Goal: Information Seeking & Learning: Check status

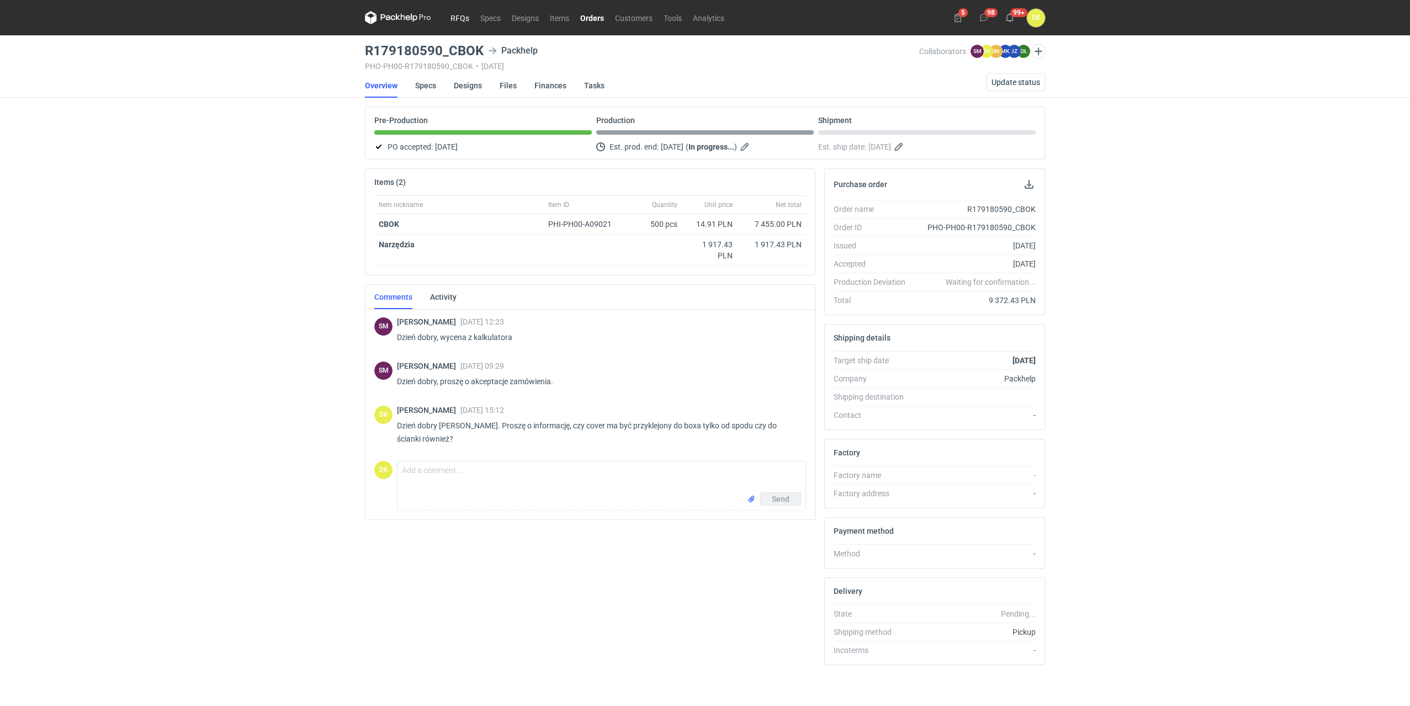
click at [461, 17] on link "RFQs" at bounding box center [460, 17] width 30 height 13
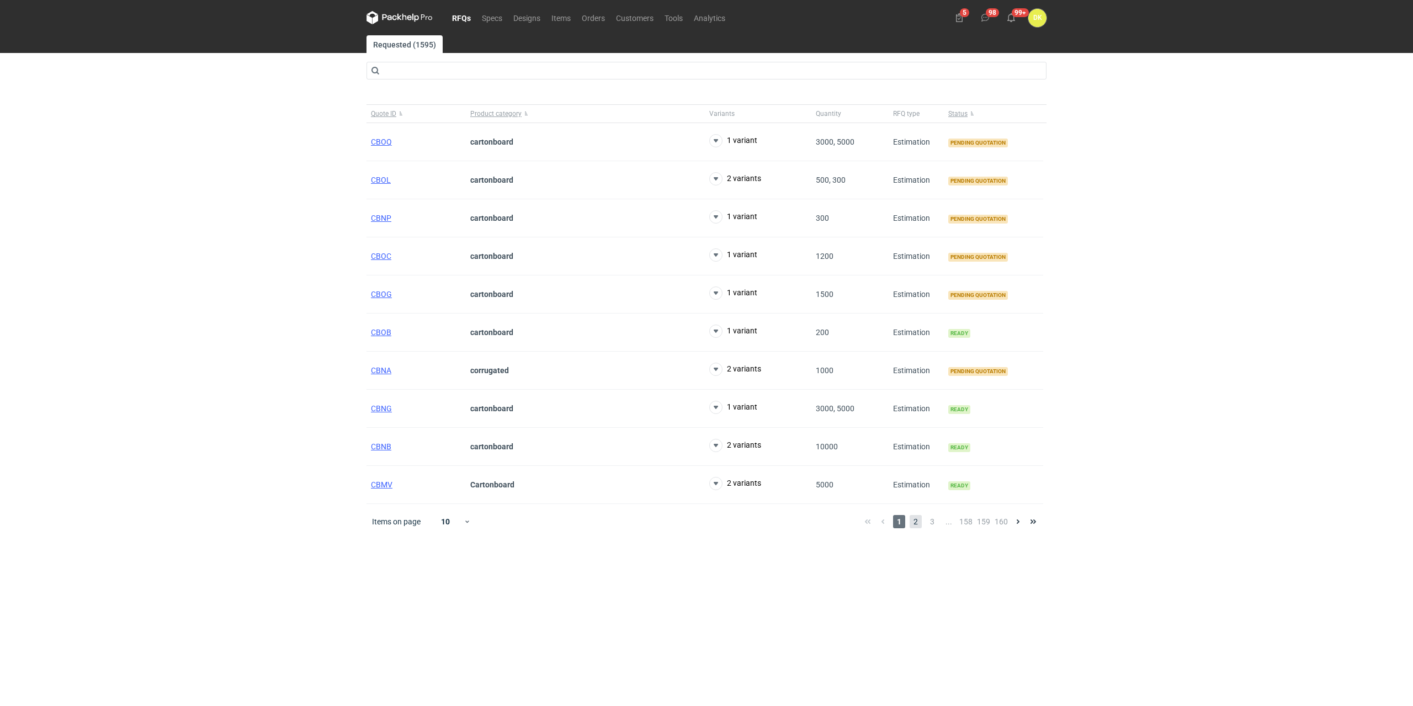
click at [918, 521] on span "2" at bounding box center [916, 521] width 12 height 13
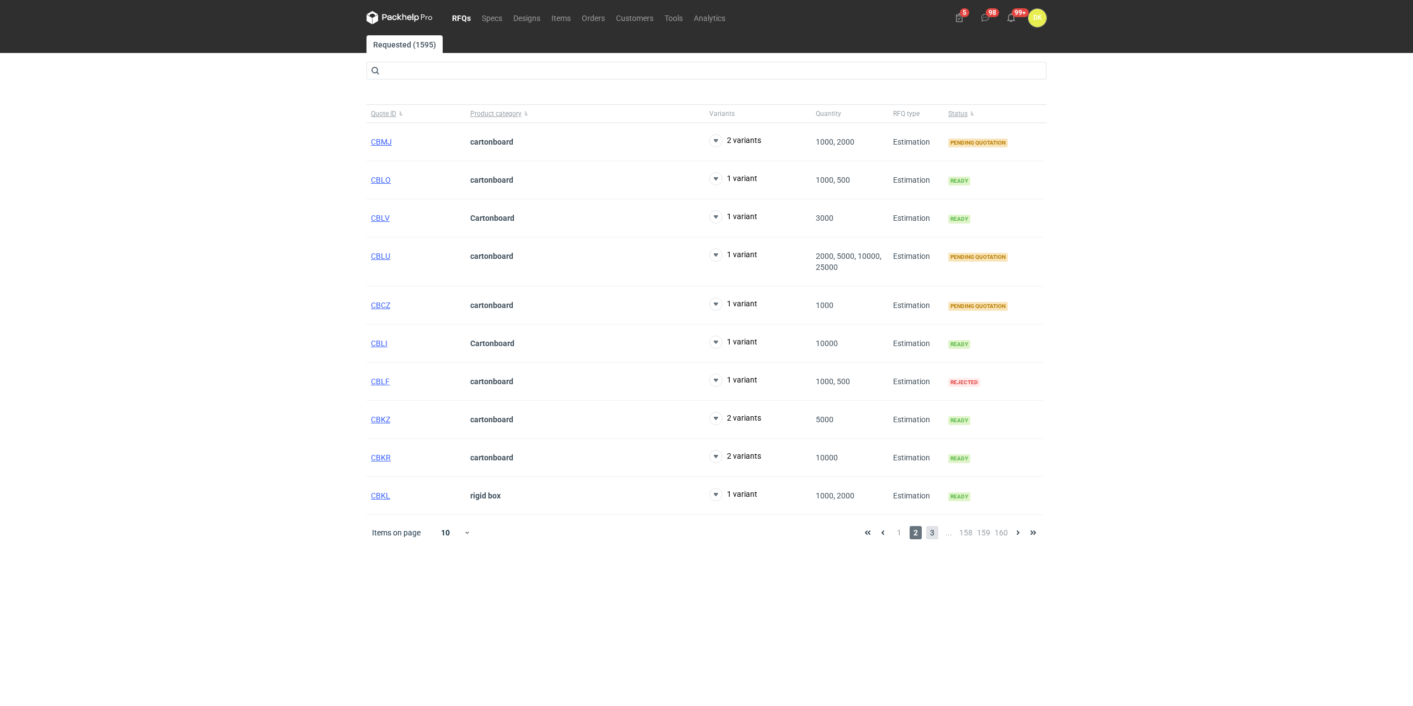
click at [934, 530] on span "3" at bounding box center [932, 532] width 12 height 13
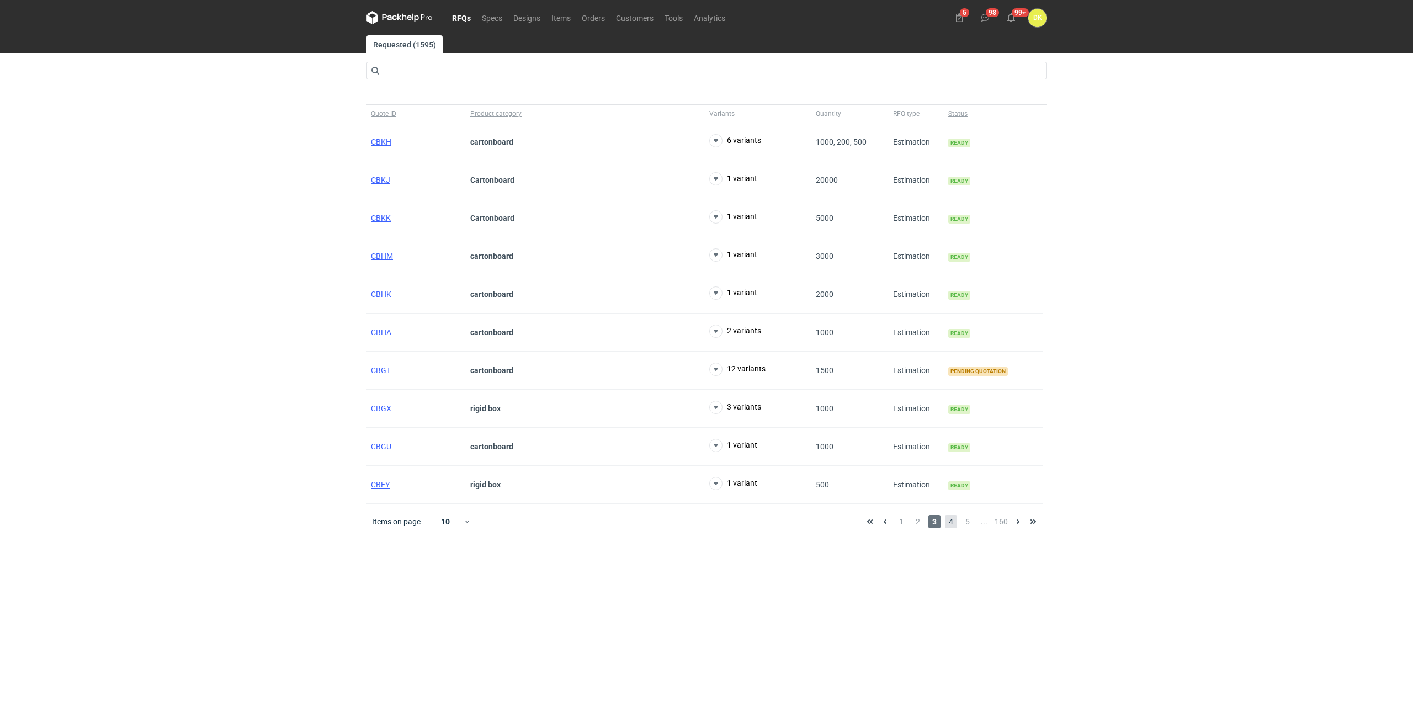
click at [949, 517] on span "4" at bounding box center [951, 521] width 12 height 13
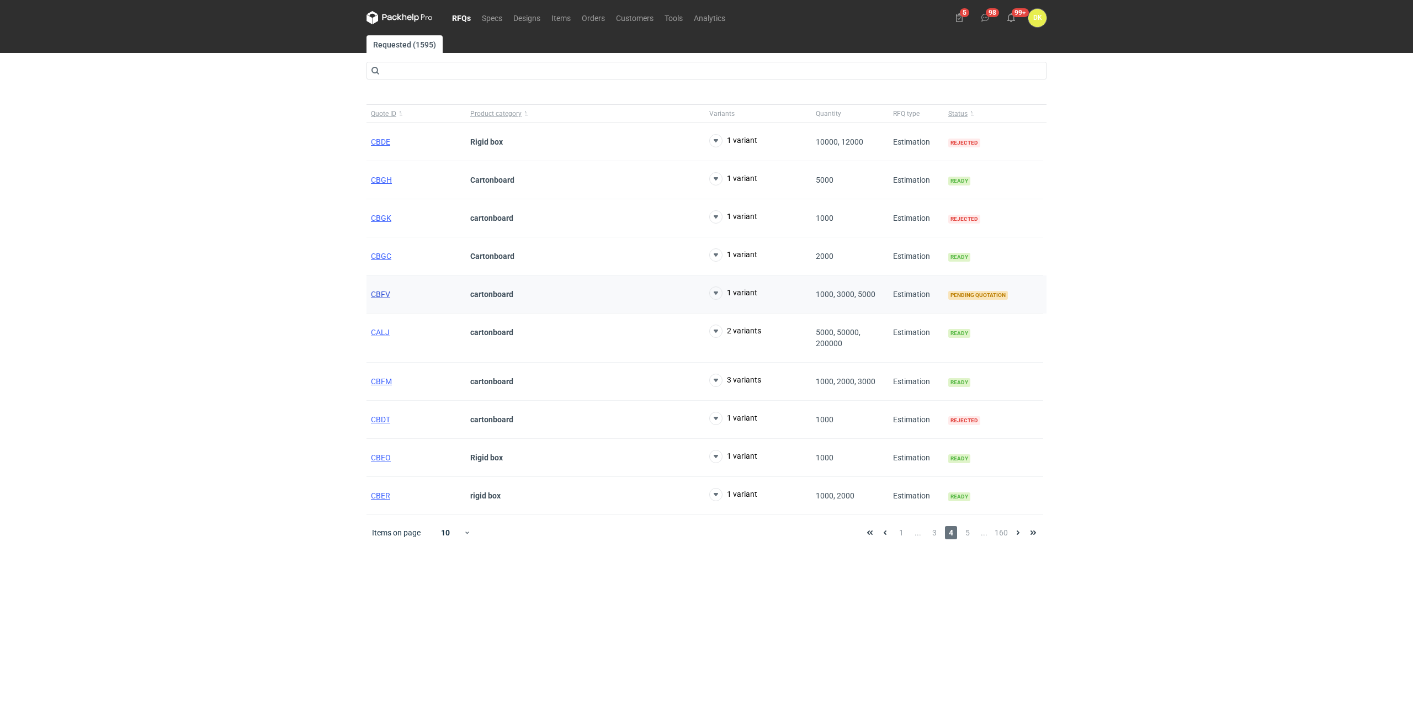
click at [384, 295] on span "CBFV" at bounding box center [380, 294] width 19 height 9
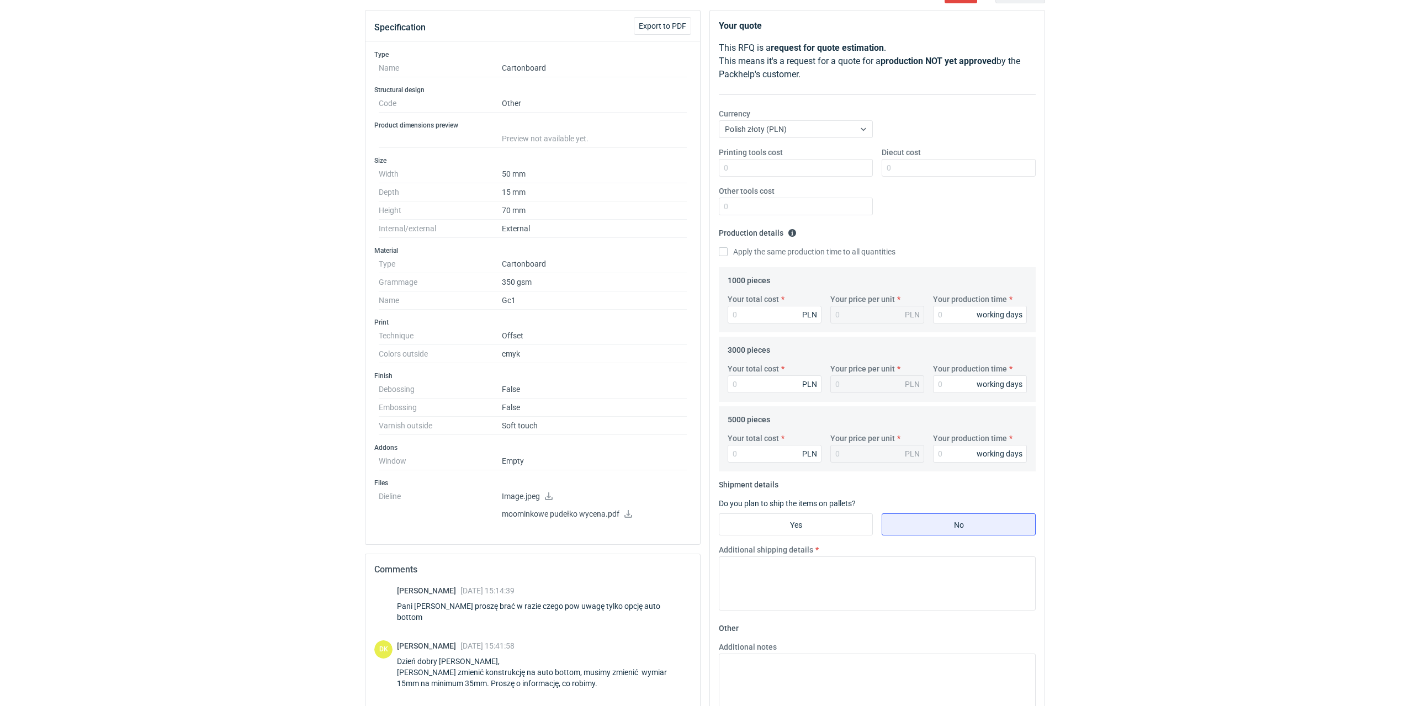
scroll to position [229, 0]
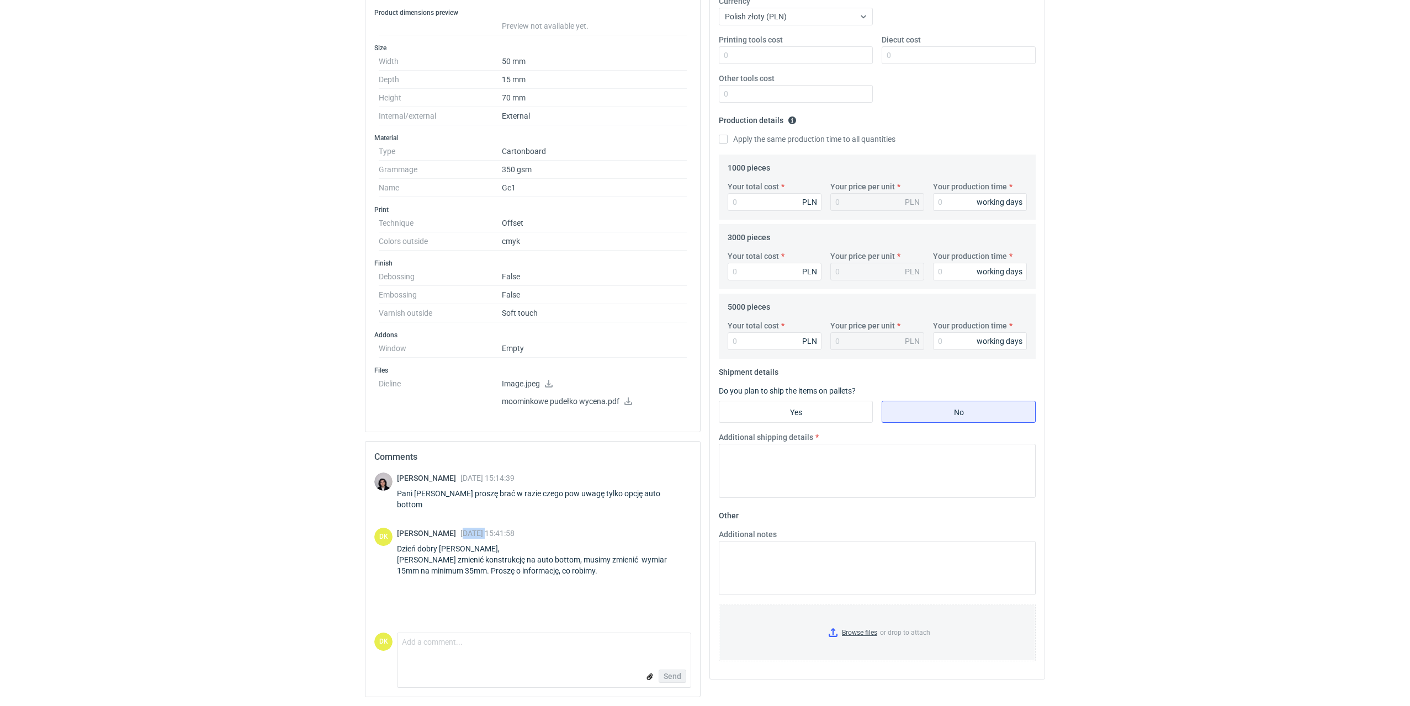
drag, startPoint x: 477, startPoint y: 525, endPoint x: 500, endPoint y: 525, distance: 23.2
click at [500, 529] on span "08 Sep 2025 15:41:58" at bounding box center [487, 533] width 54 height 9
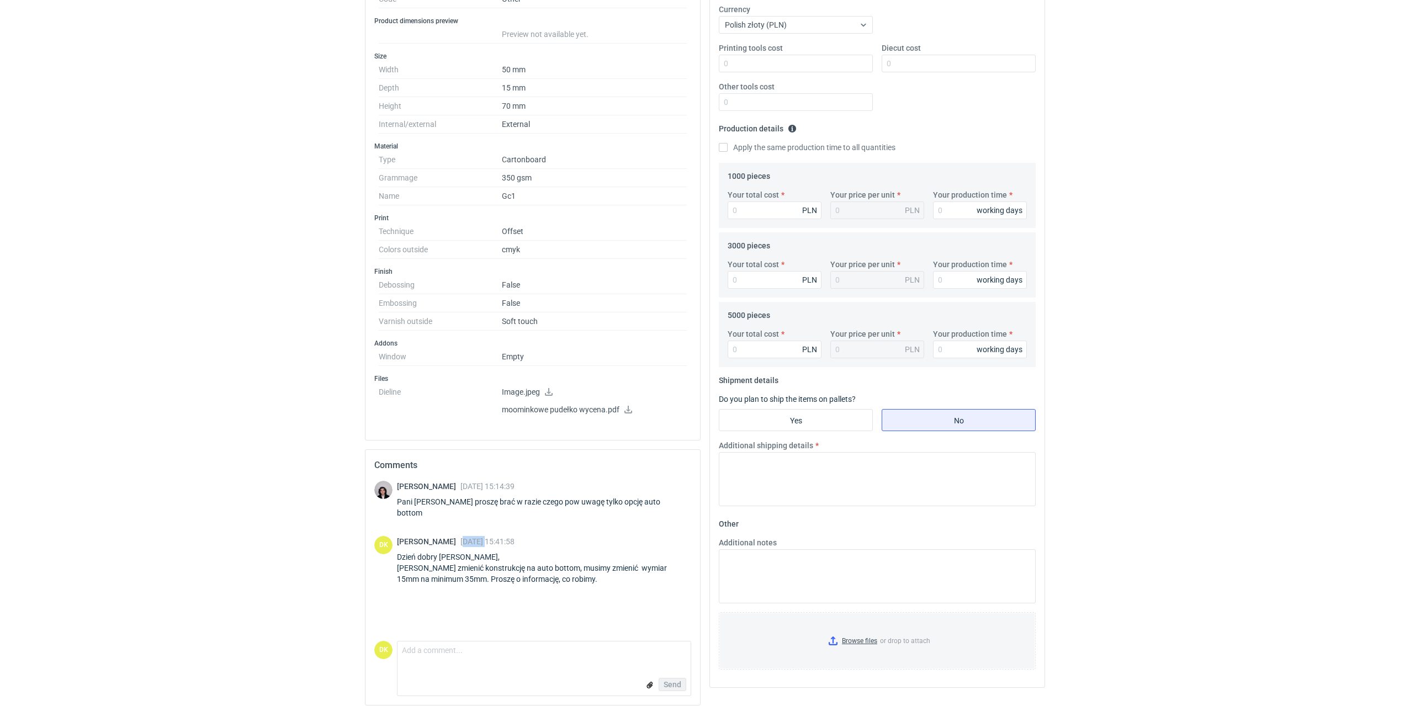
scroll to position [0, 0]
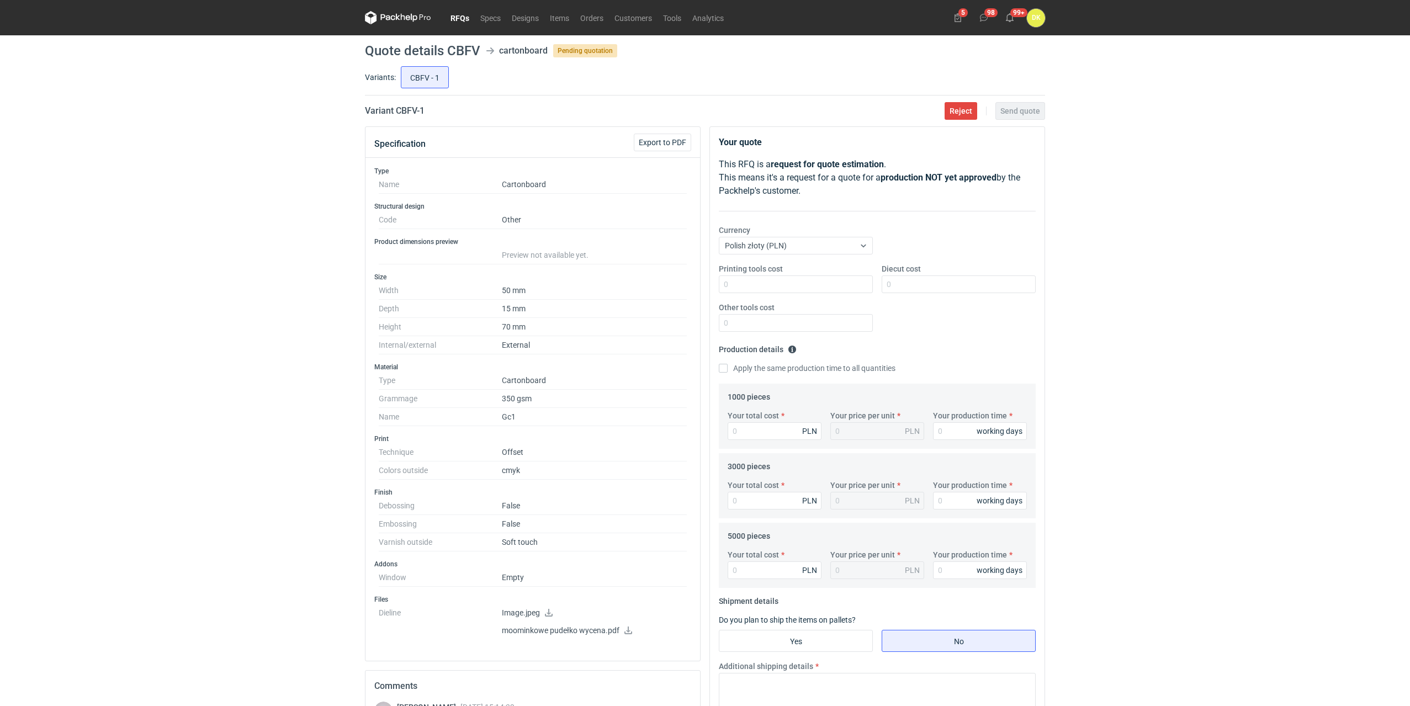
click at [460, 15] on link "RFQs" at bounding box center [460, 17] width 30 height 13
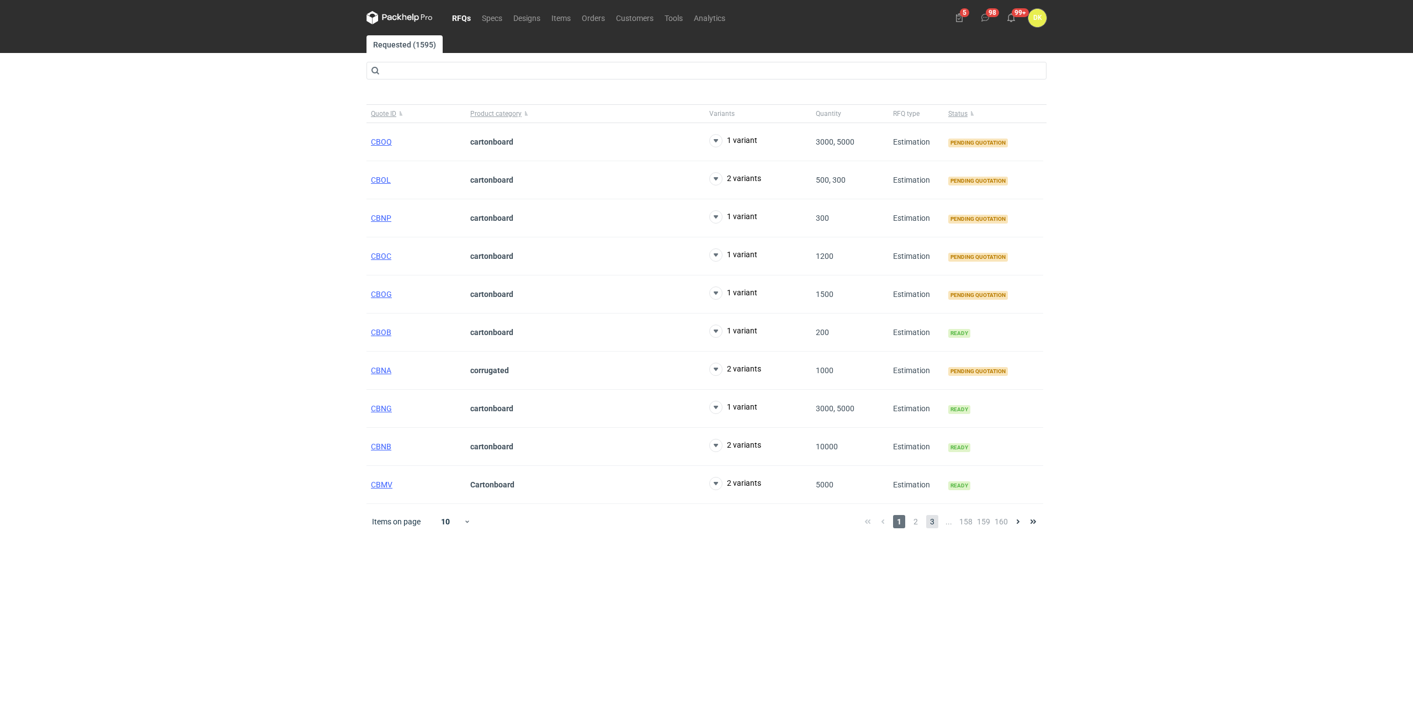
click at [936, 525] on span "3" at bounding box center [932, 521] width 12 height 13
click at [965, 522] on span "5" at bounding box center [968, 521] width 12 height 13
click at [384, 295] on span "CBBK" at bounding box center [381, 294] width 20 height 9
click at [971, 519] on span "6" at bounding box center [968, 521] width 12 height 13
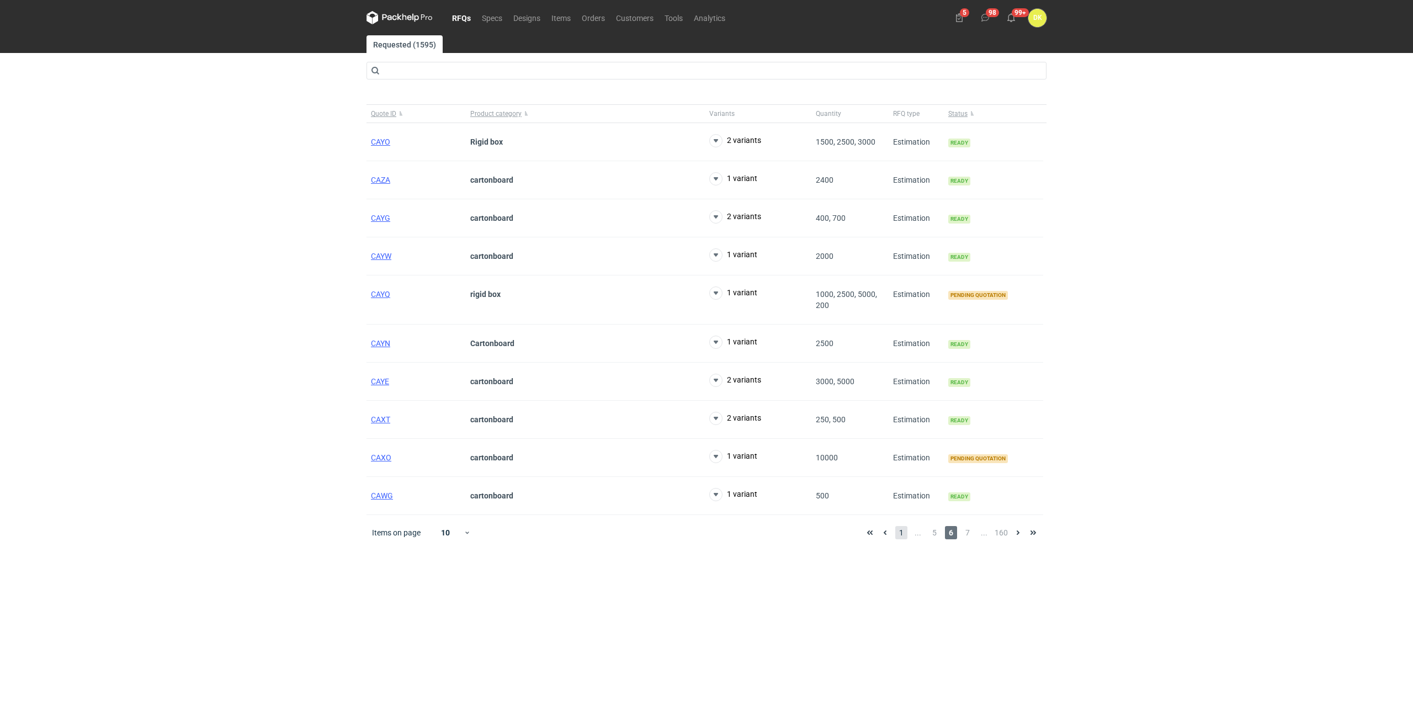
click at [902, 533] on span "1" at bounding box center [901, 532] width 12 height 13
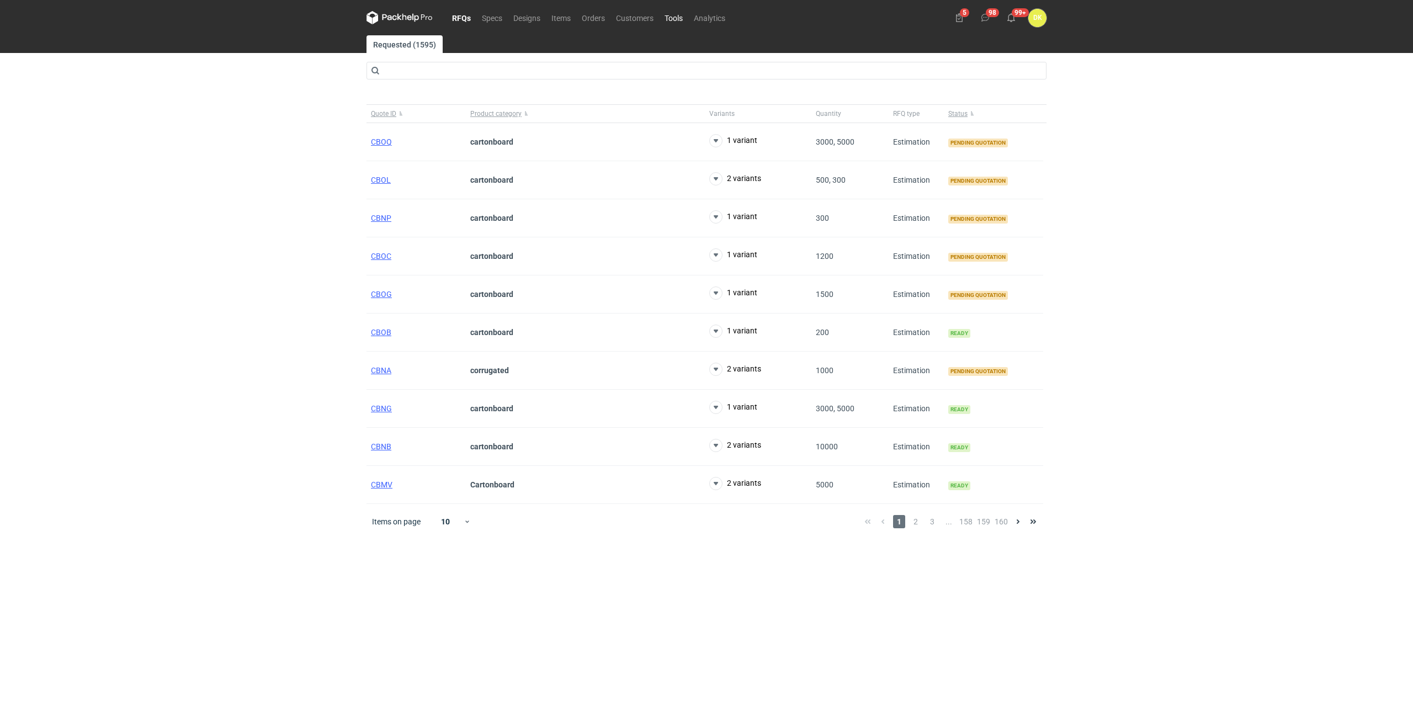
click at [669, 13] on link "Tools" at bounding box center [673, 17] width 29 height 13
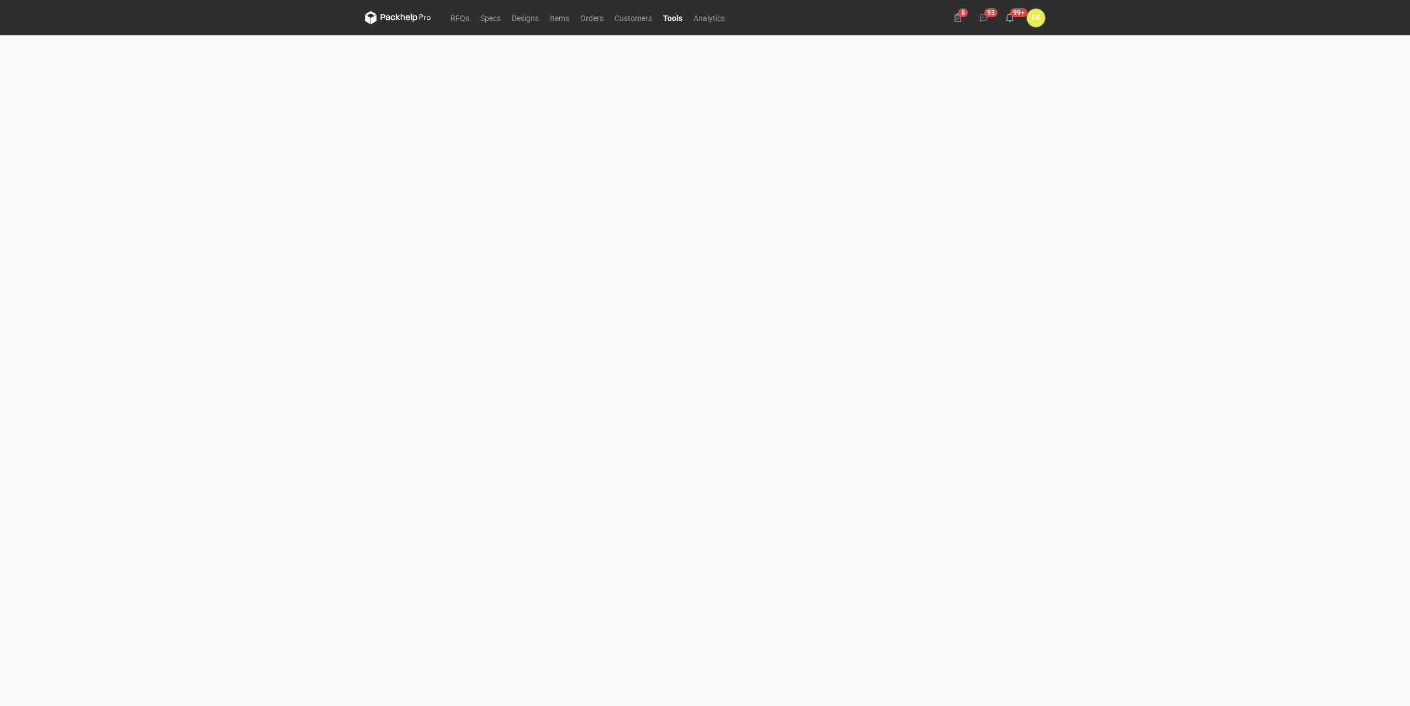
click at [331, 239] on div "RFQs Specs Designs Items Orders Customers Tools Analytics 5 93 99+ DK Dominika …" at bounding box center [705, 353] width 1410 height 706
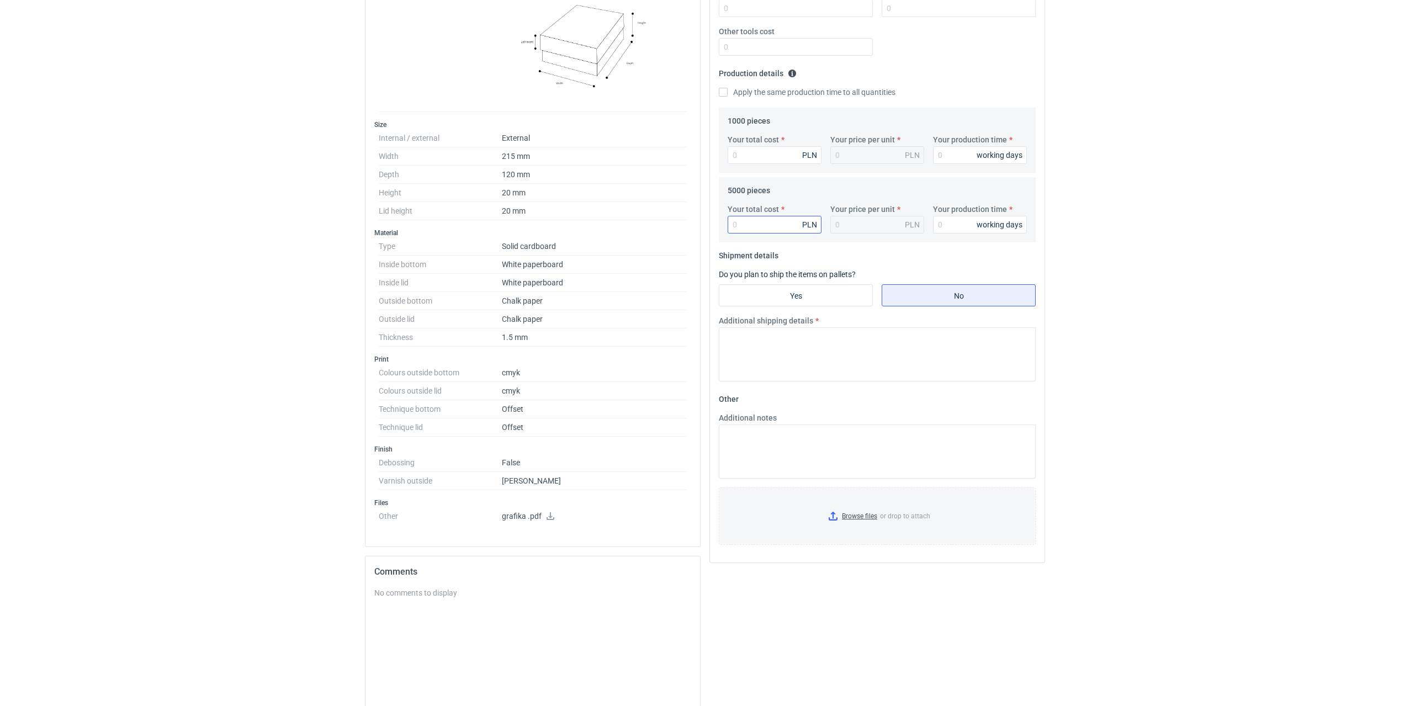
scroll to position [391, 0]
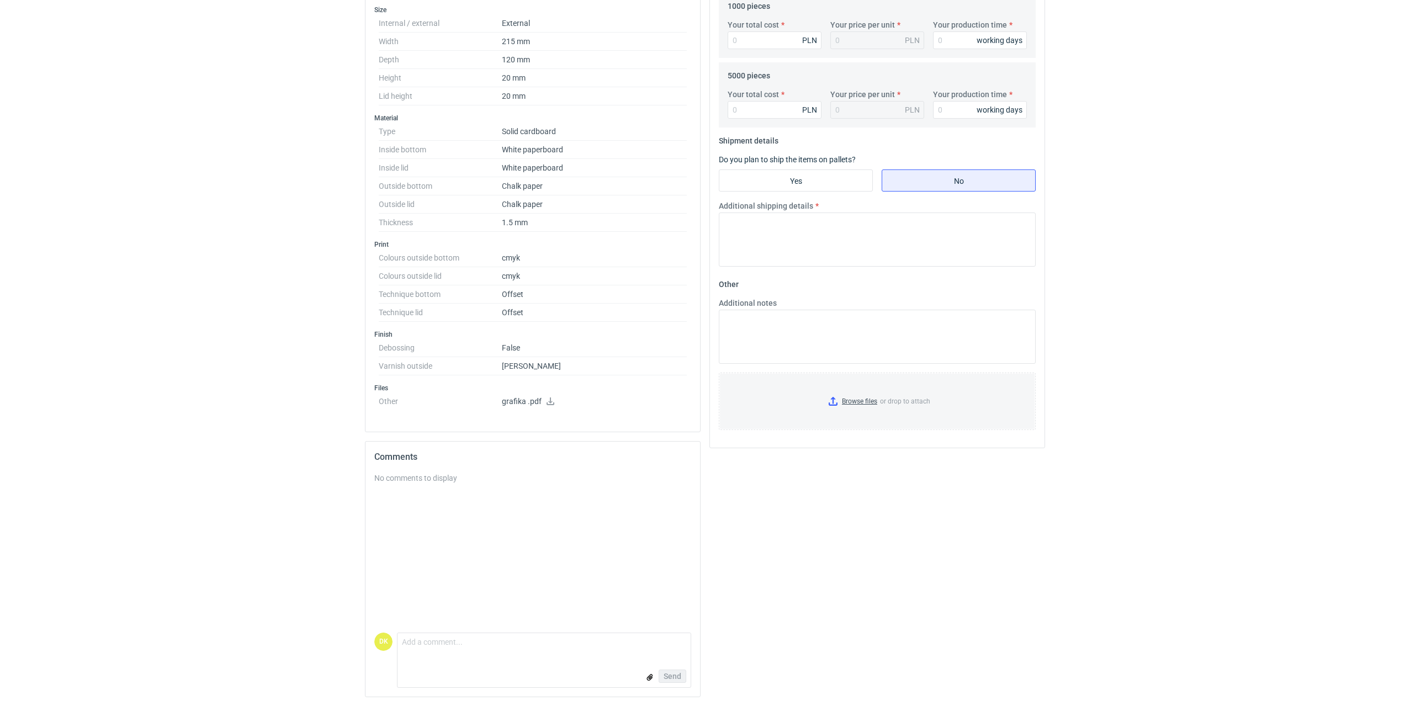
click at [548, 402] on icon at bounding box center [550, 401] width 9 height 8
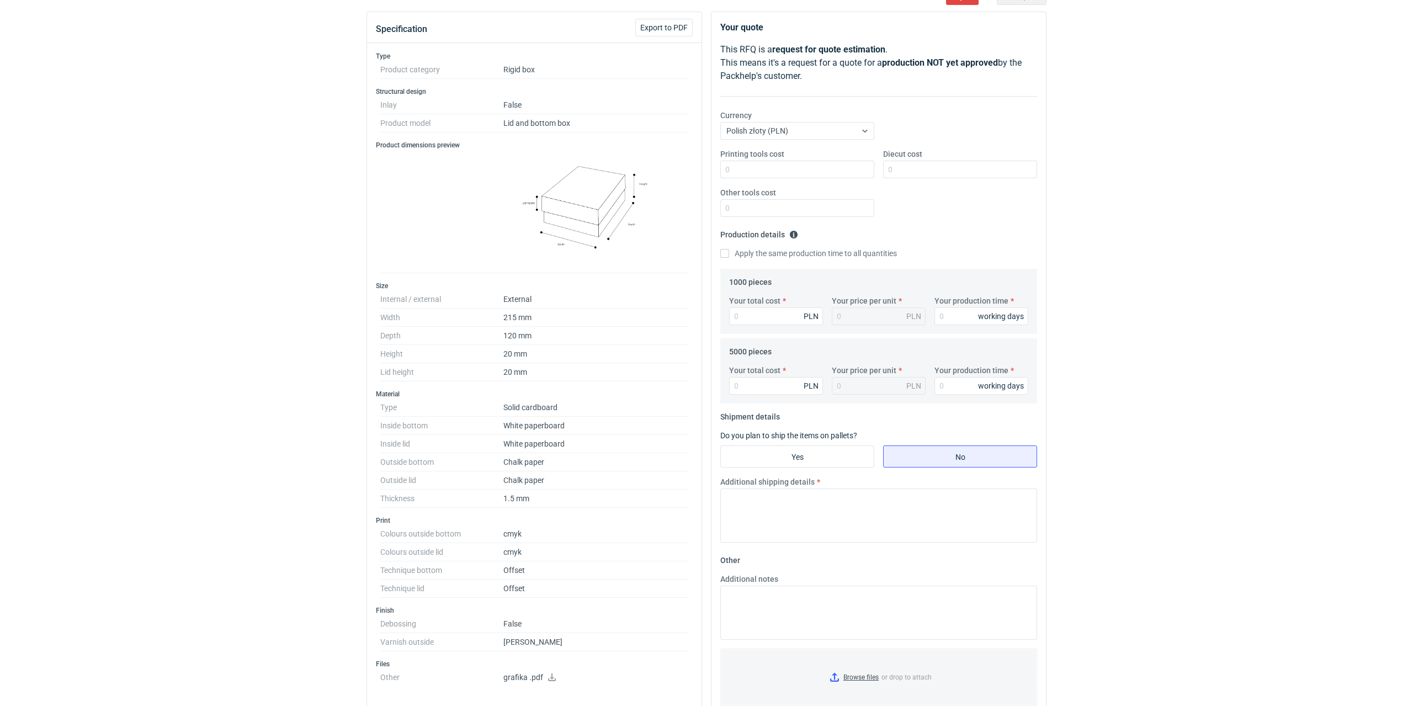
scroll to position [0, 0]
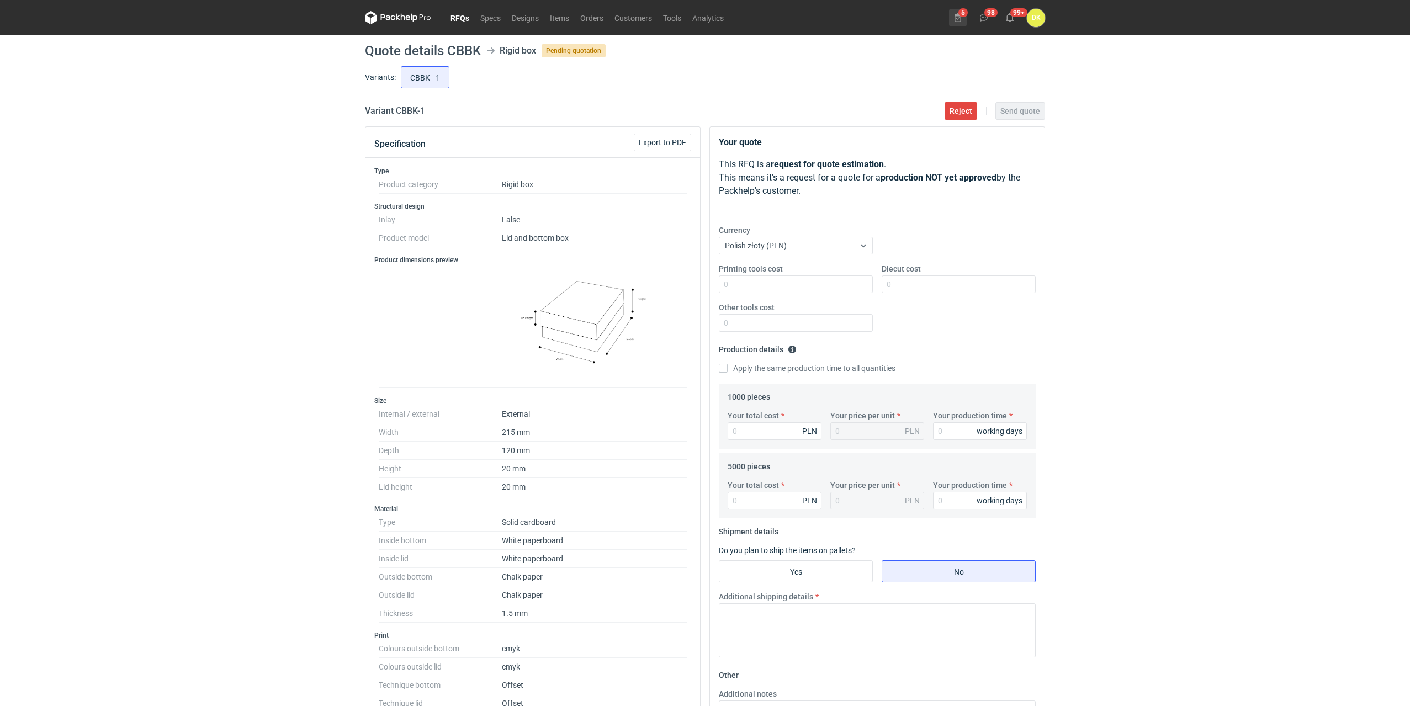
click at [960, 14] on icon at bounding box center [957, 17] width 7 height 9
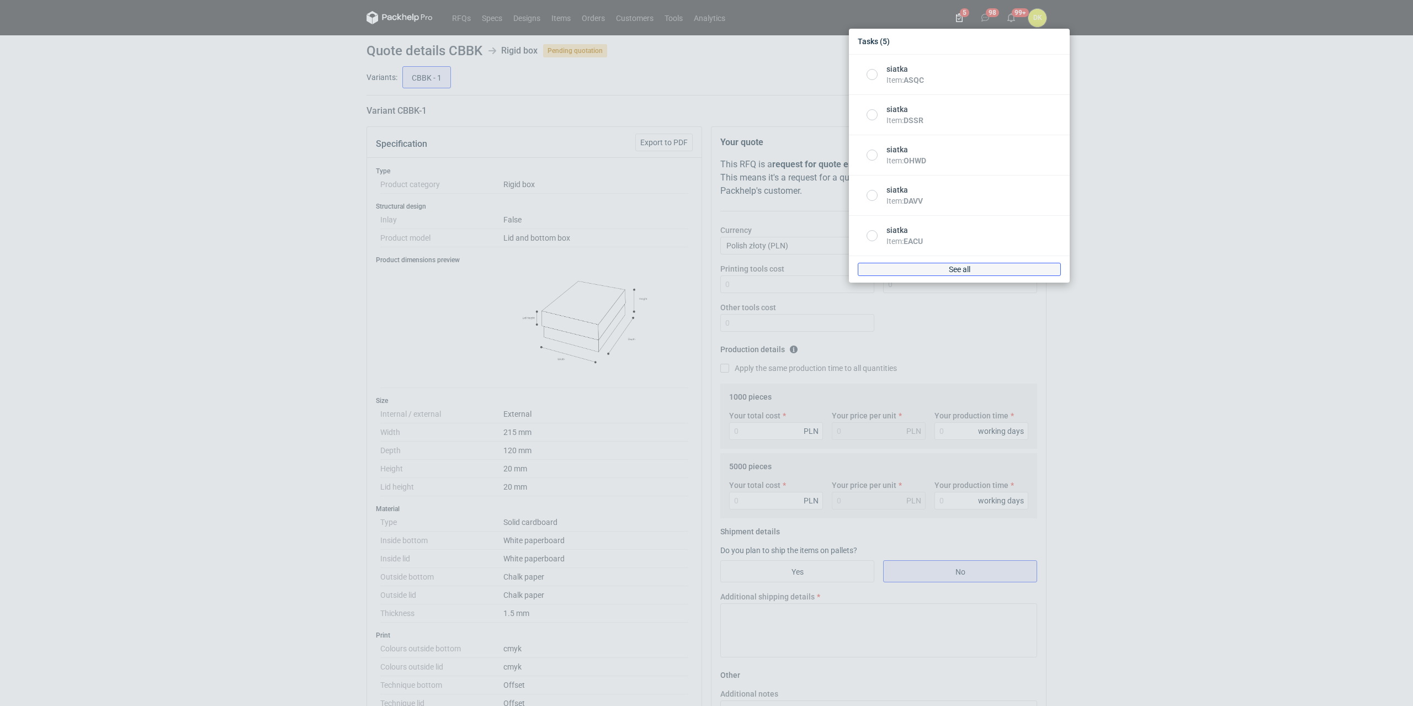
click at [1010, 274] on link "See all" at bounding box center [959, 269] width 203 height 13
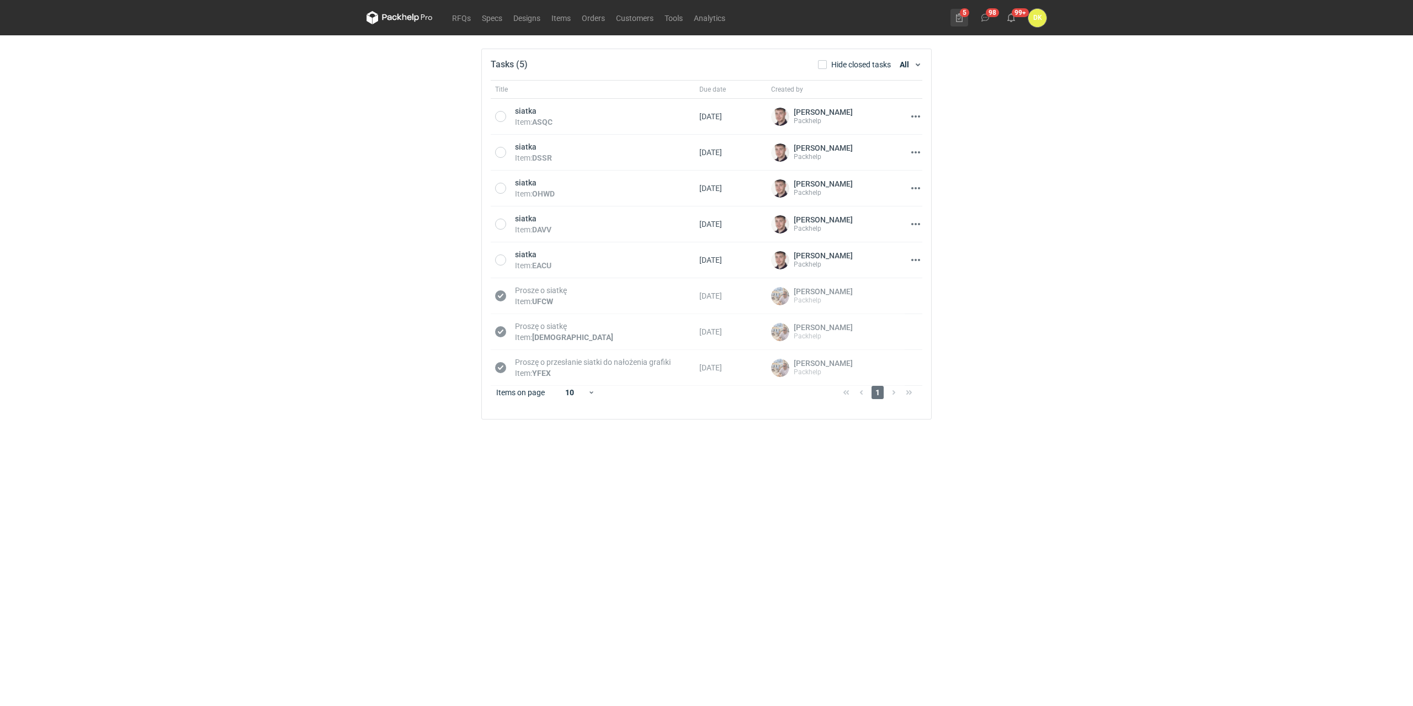
click at [961, 13] on icon at bounding box center [959, 17] width 9 height 9
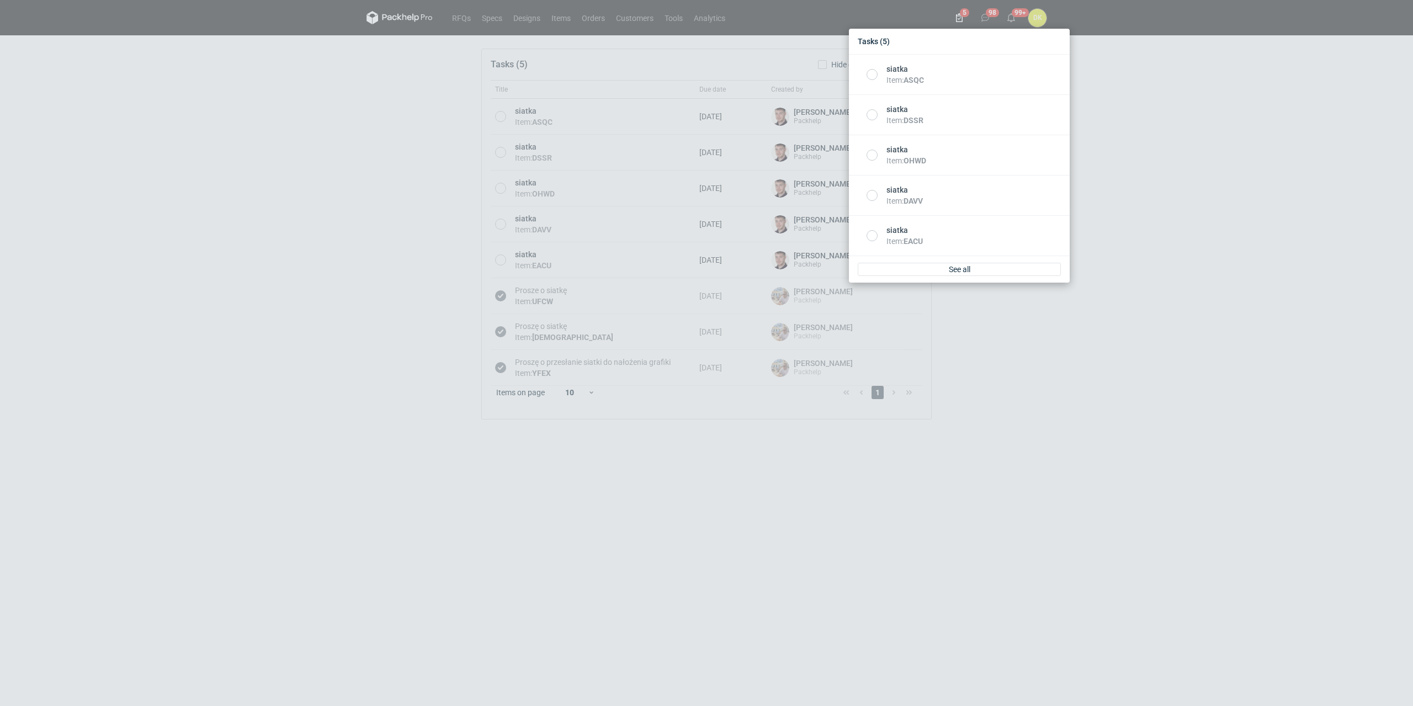
click at [880, 15] on div "Tasks (5) siatka Item : ASQC siatka Item : DSSR siatka Item : OHWD siatka Item …" at bounding box center [706, 353] width 1413 height 706
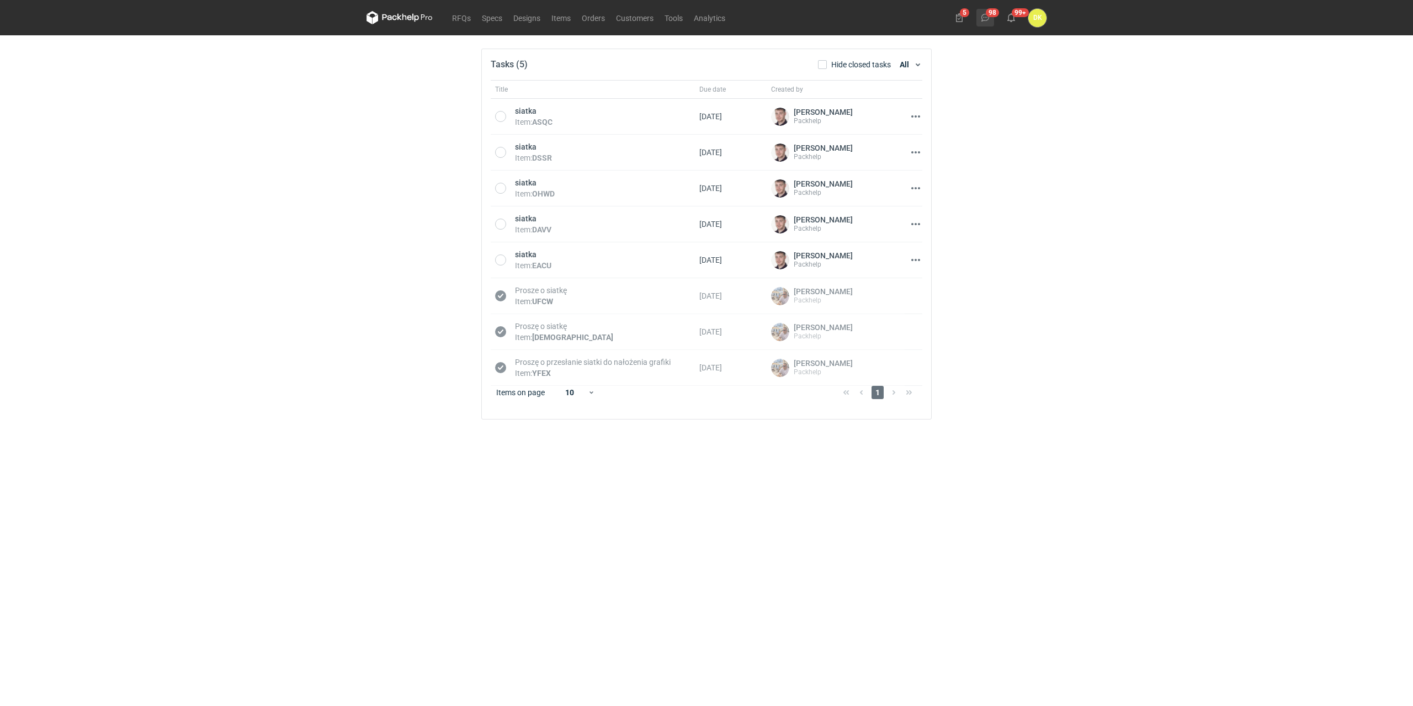
click at [987, 15] on icon at bounding box center [985, 17] width 9 height 9
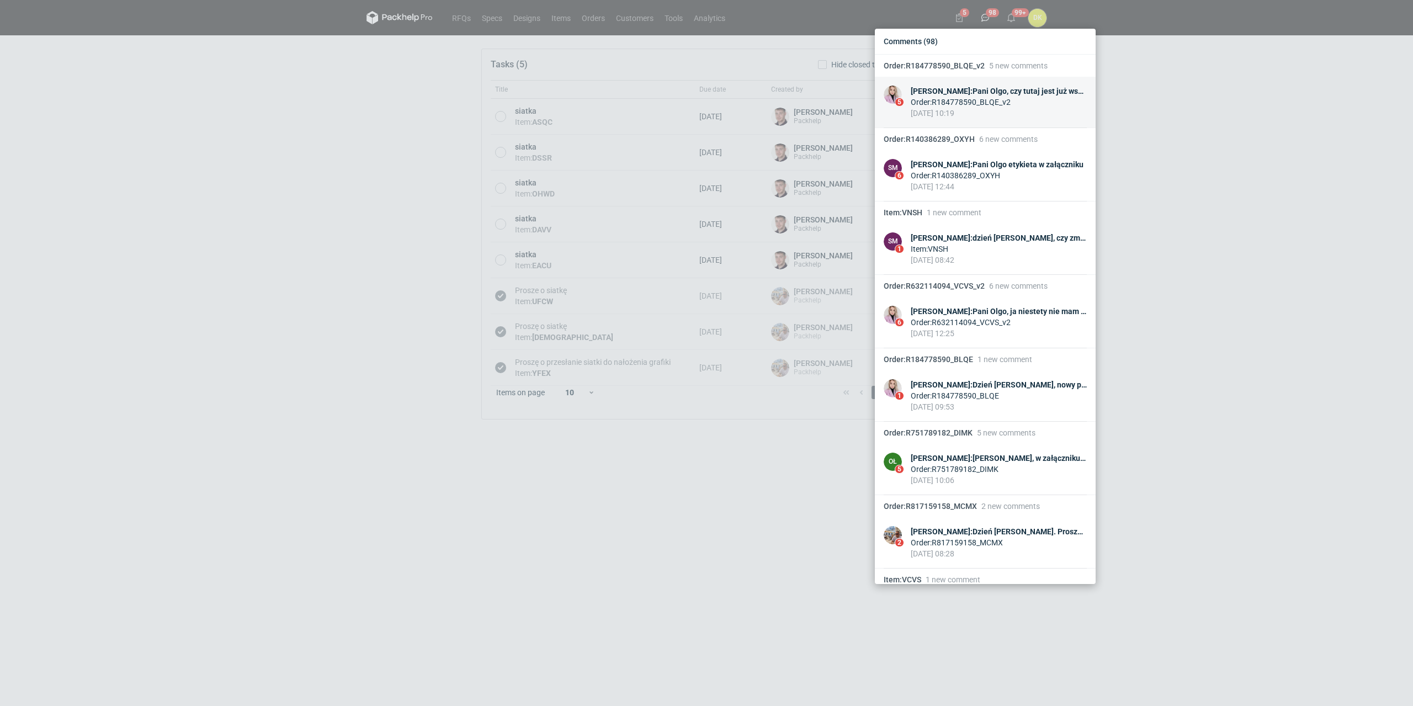
click at [971, 100] on div "Order : R184778590_BLQE_v2" at bounding box center [999, 102] width 176 height 11
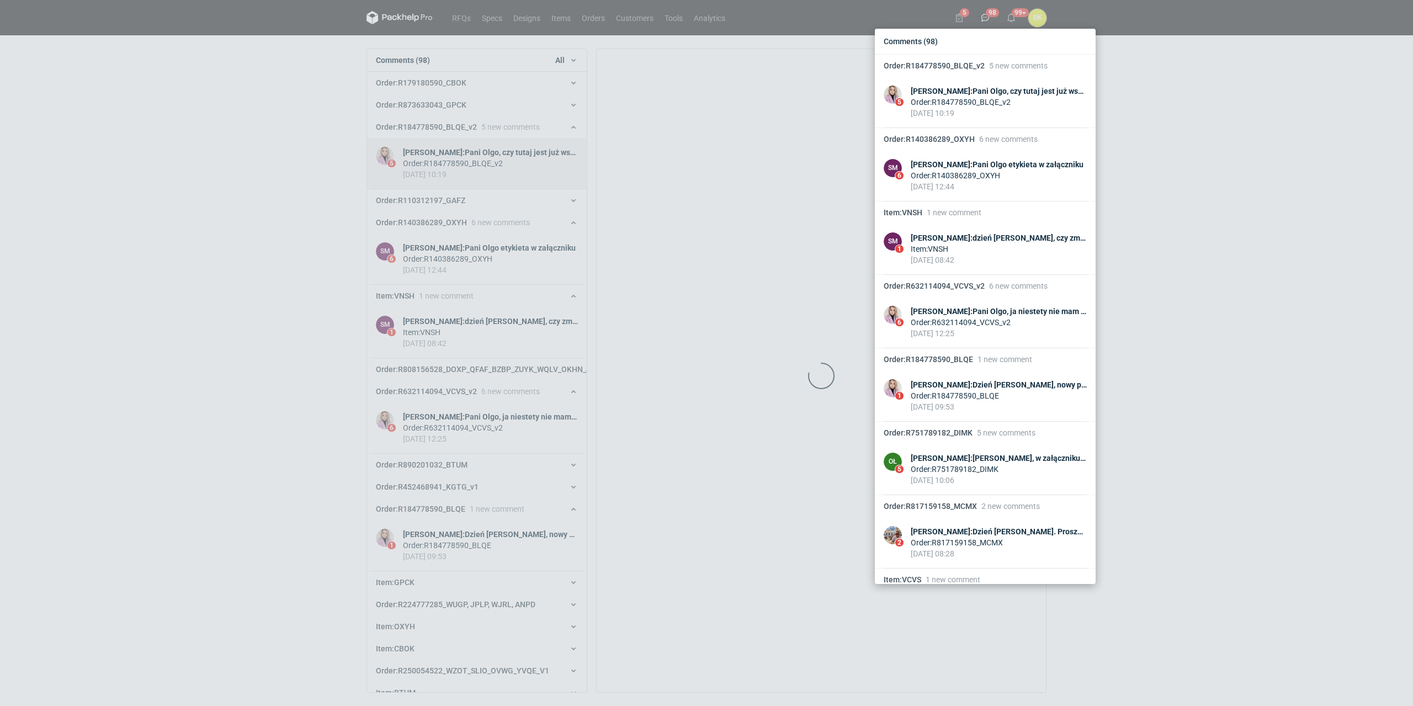
scroll to position [66, 0]
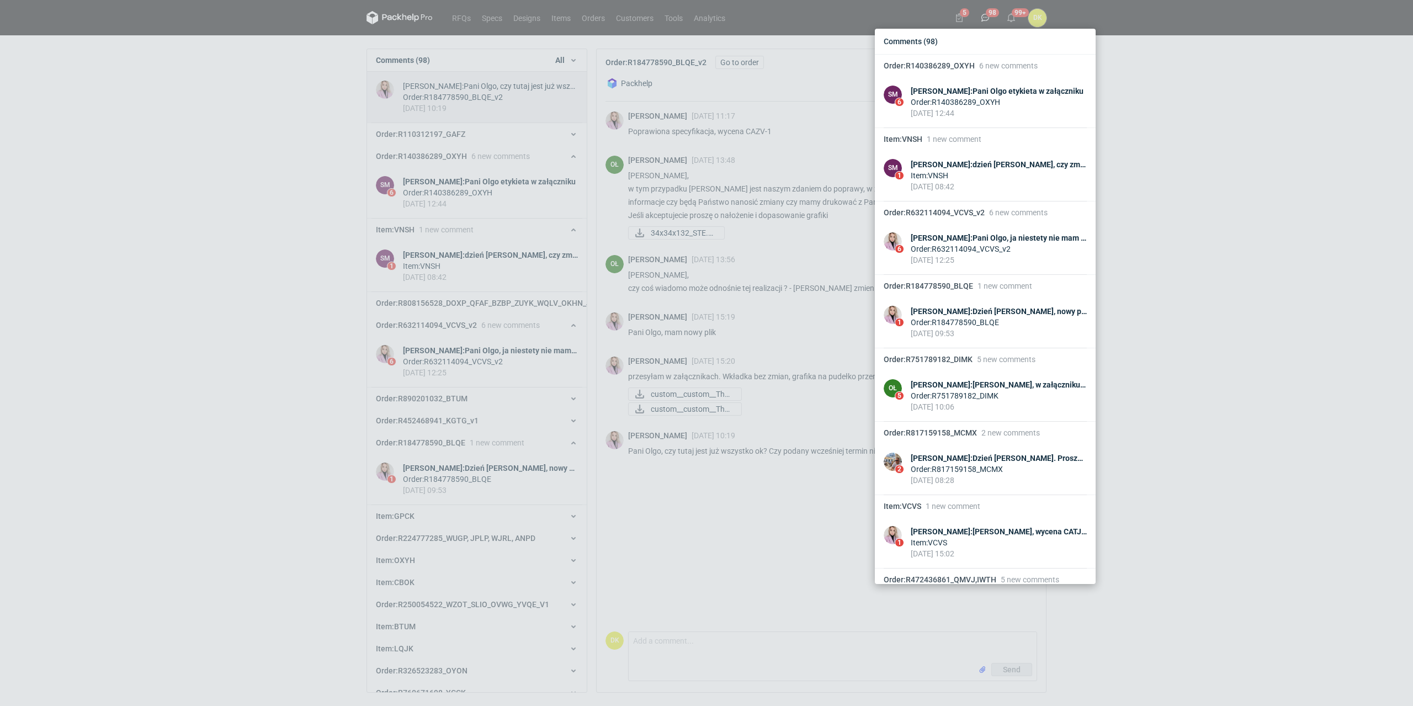
click at [711, 487] on div "Comments (98) Order : R140386289_OXYH 6 new comments SM 6 Sebastian Markut : Pa…" at bounding box center [706, 353] width 1413 height 706
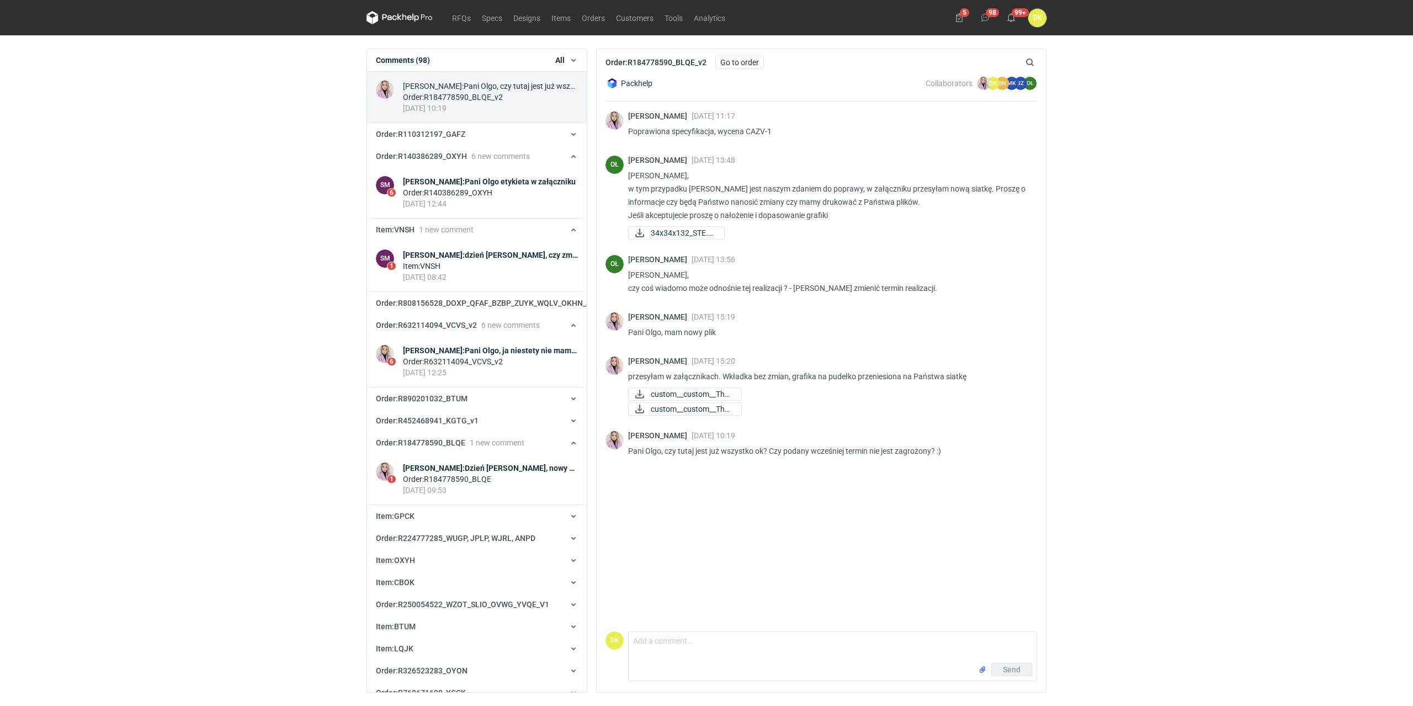
click at [464, 10] on nav "RFQs Specs Designs Items Orders Customers Tools Analytics" at bounding box center [548, 17] width 364 height 35
click at [466, 13] on link "RFQs" at bounding box center [462, 17] width 30 height 13
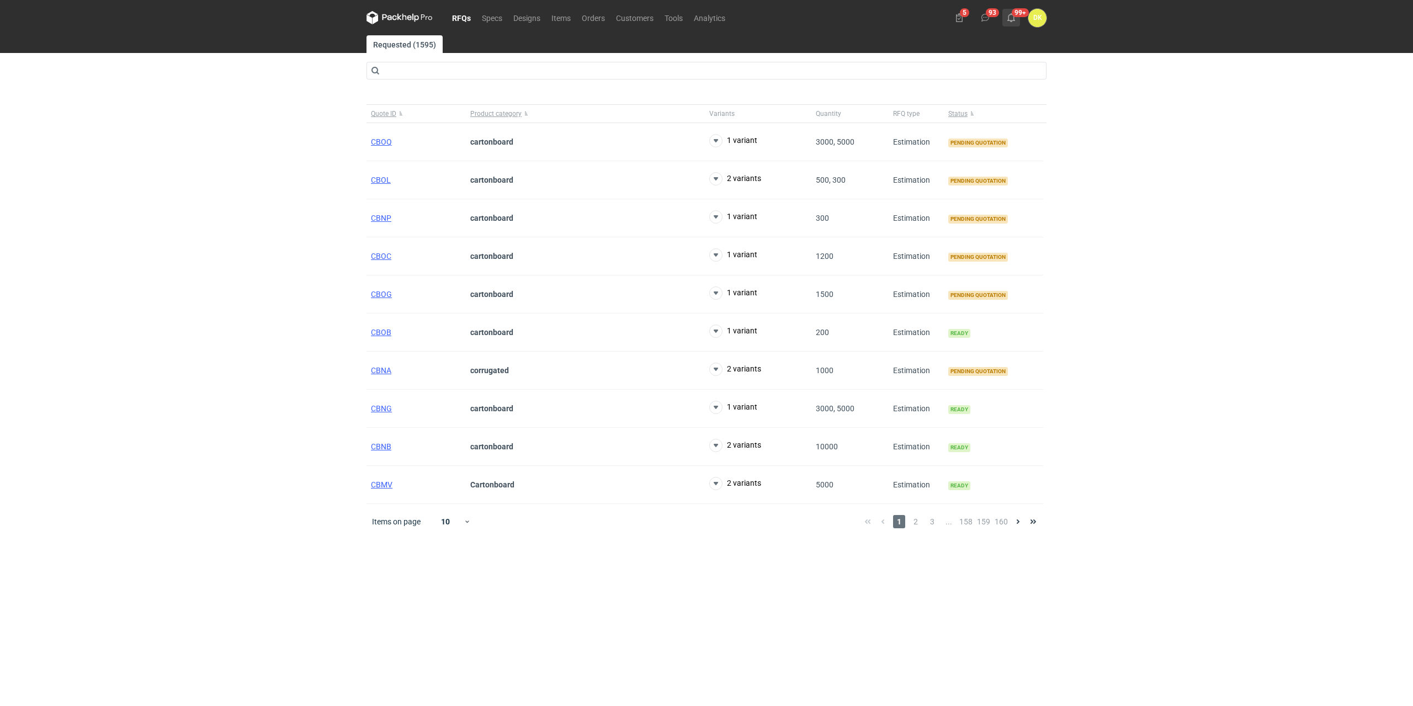
click at [1008, 17] on icon at bounding box center [1011, 17] width 9 height 9
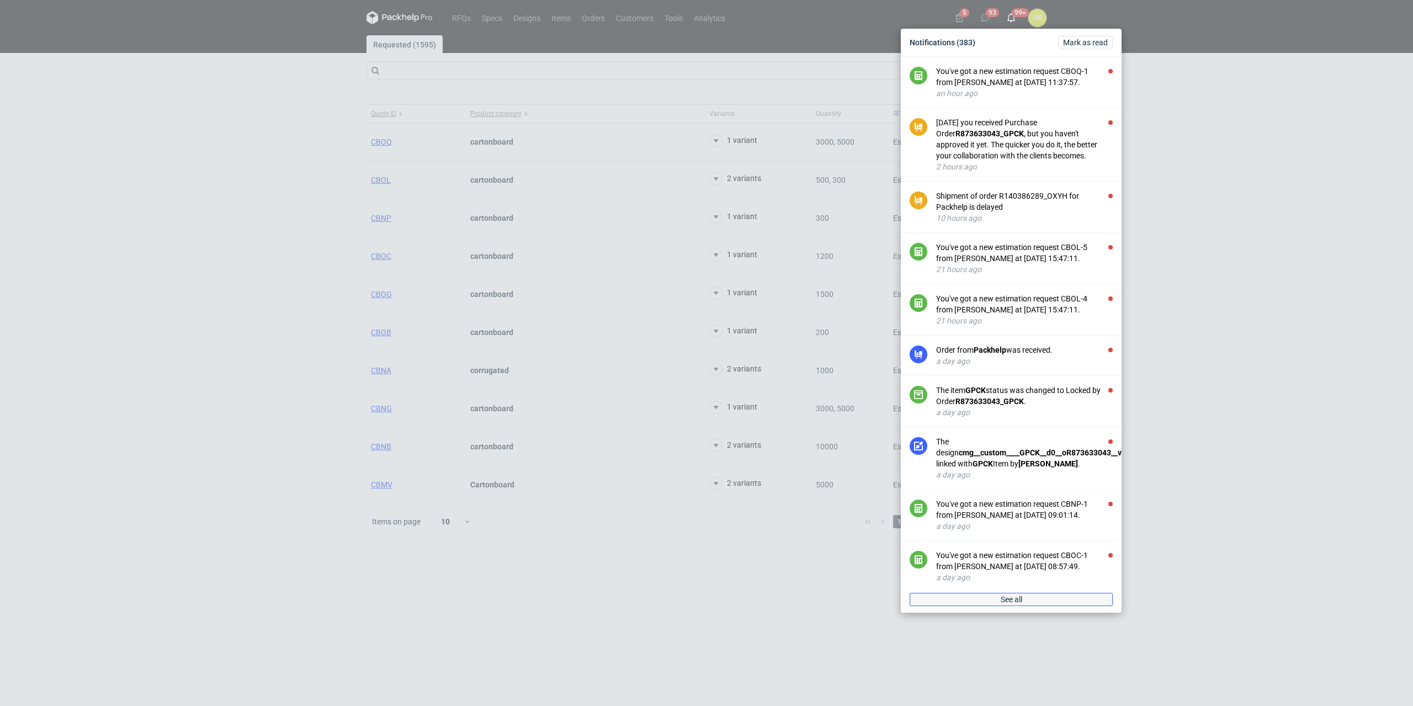
click at [1027, 601] on link "See all" at bounding box center [1011, 599] width 203 height 13
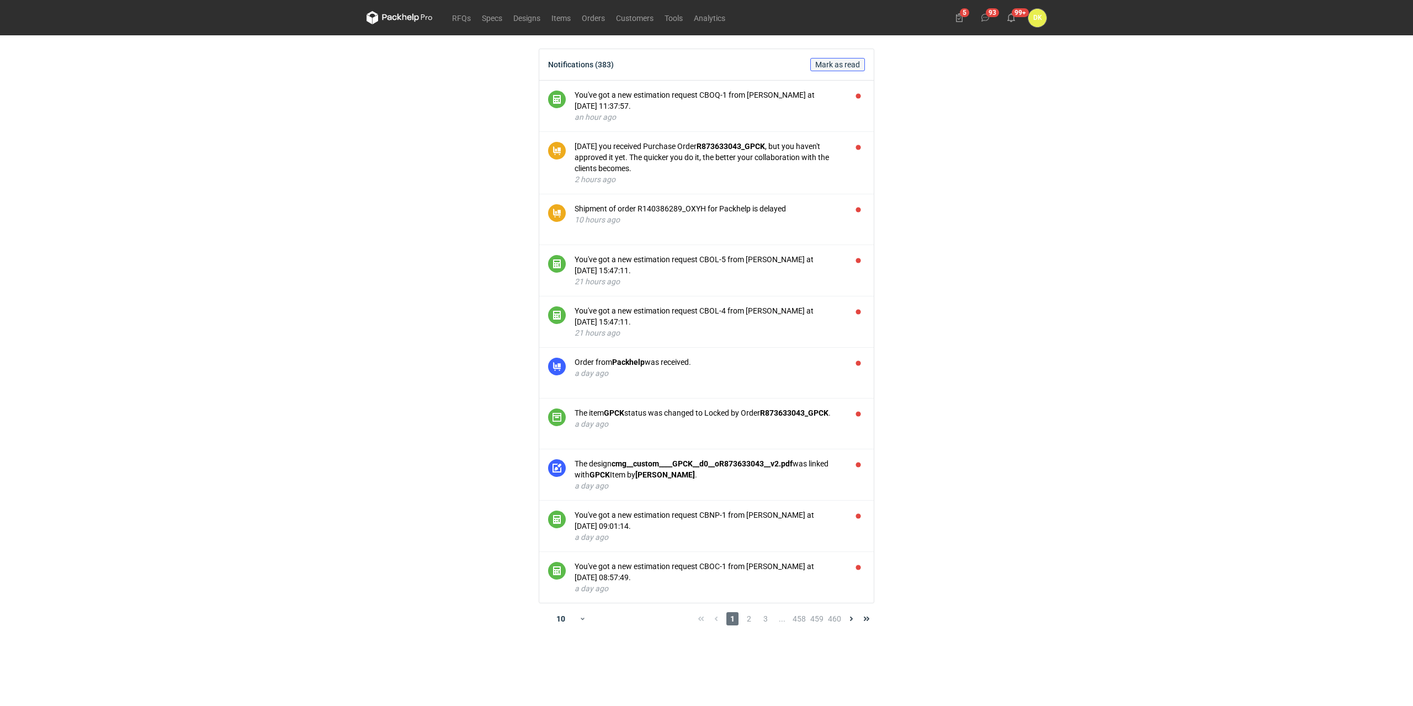
click at [849, 62] on span "Mark as read" at bounding box center [837, 65] width 45 height 8
click at [753, 622] on span "2" at bounding box center [749, 618] width 12 height 13
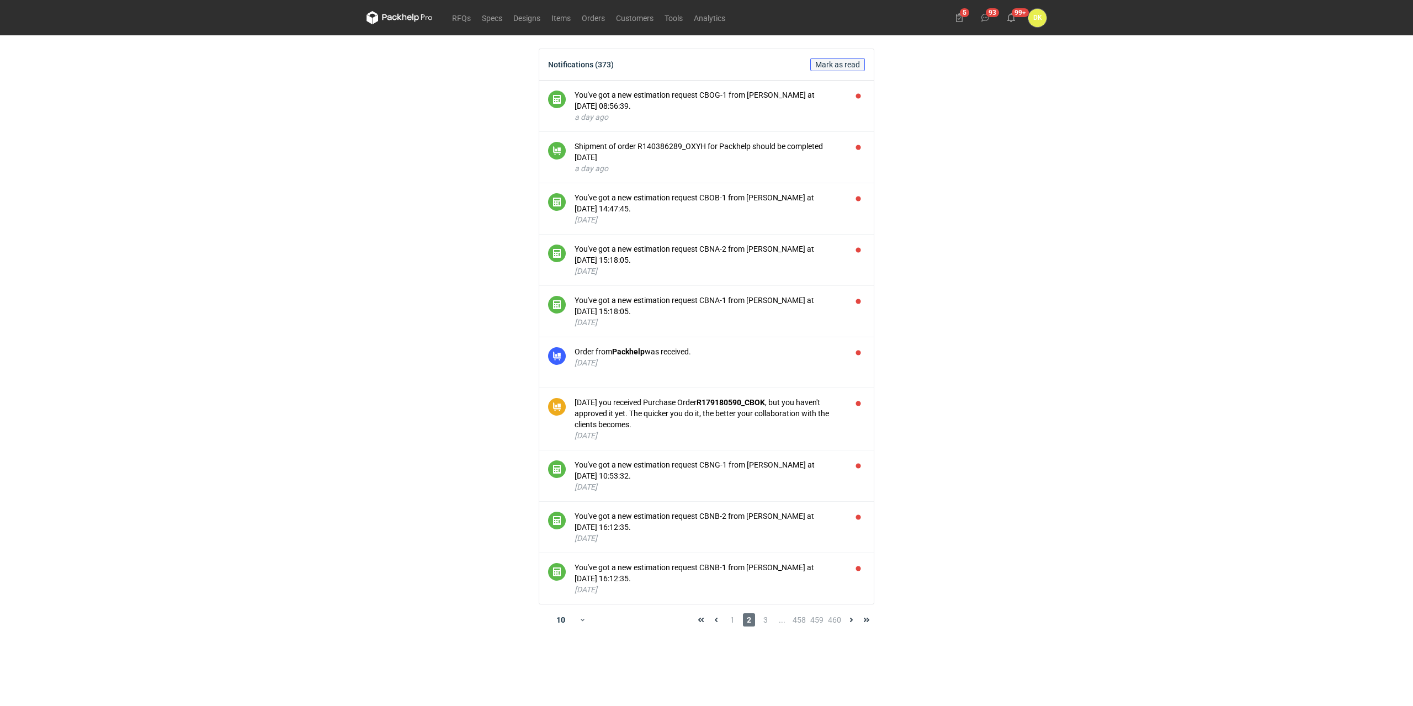
click at [848, 64] on span "Mark as read" at bounding box center [837, 65] width 45 height 8
click at [764, 622] on span "3" at bounding box center [765, 619] width 12 height 13
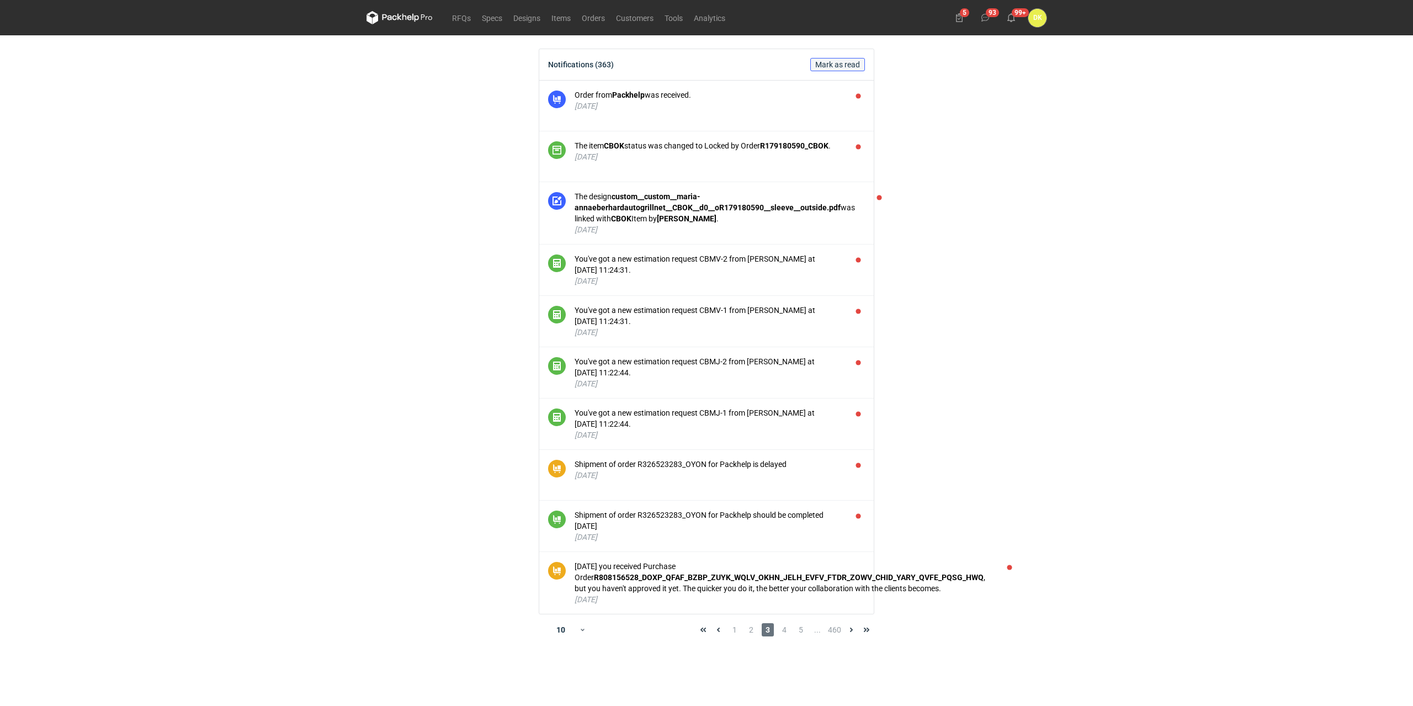
click at [836, 59] on button "Mark as read" at bounding box center [837, 64] width 55 height 13
click at [785, 631] on span "4" at bounding box center [784, 629] width 12 height 13
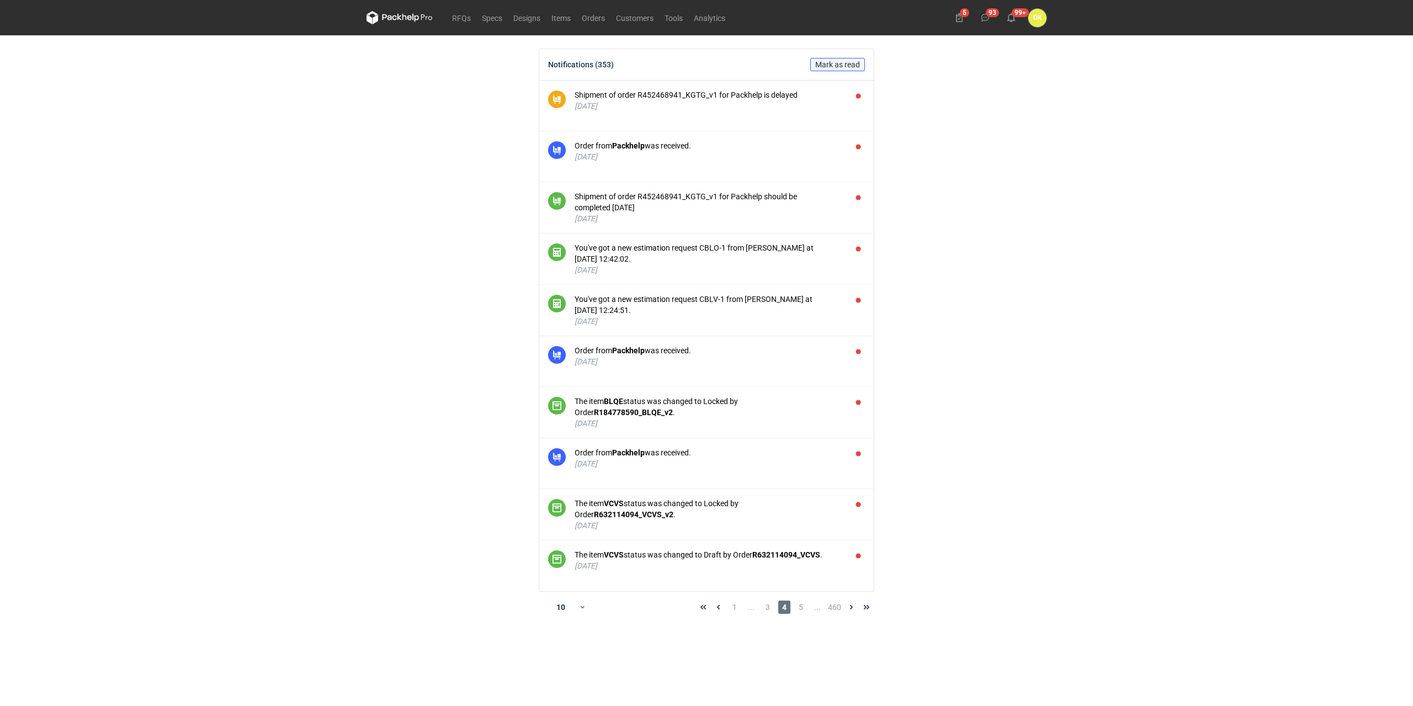
click at [832, 61] on span "Mark as read" at bounding box center [837, 65] width 45 height 8
click at [804, 608] on span "5" at bounding box center [801, 607] width 12 height 13
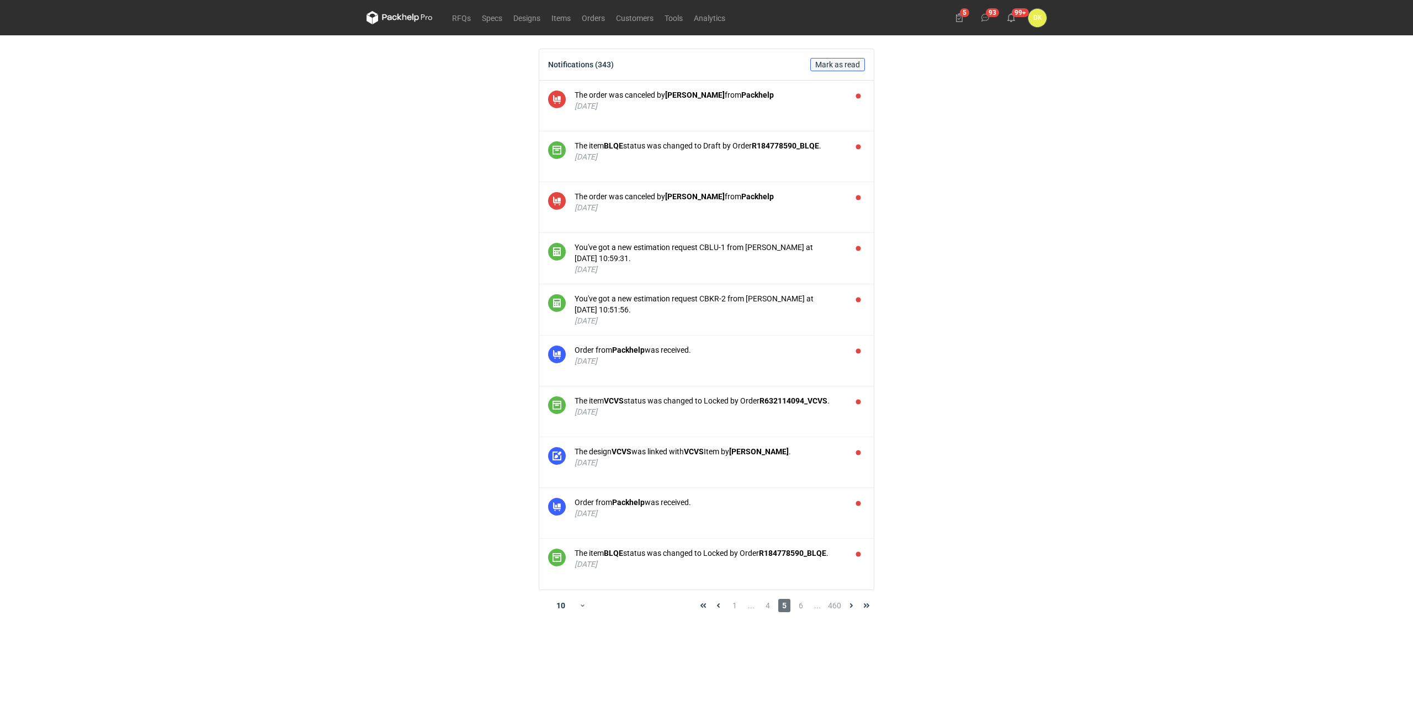
click at [838, 65] on span "Mark as read" at bounding box center [837, 65] width 45 height 8
click at [801, 609] on span "6" at bounding box center [801, 605] width 12 height 13
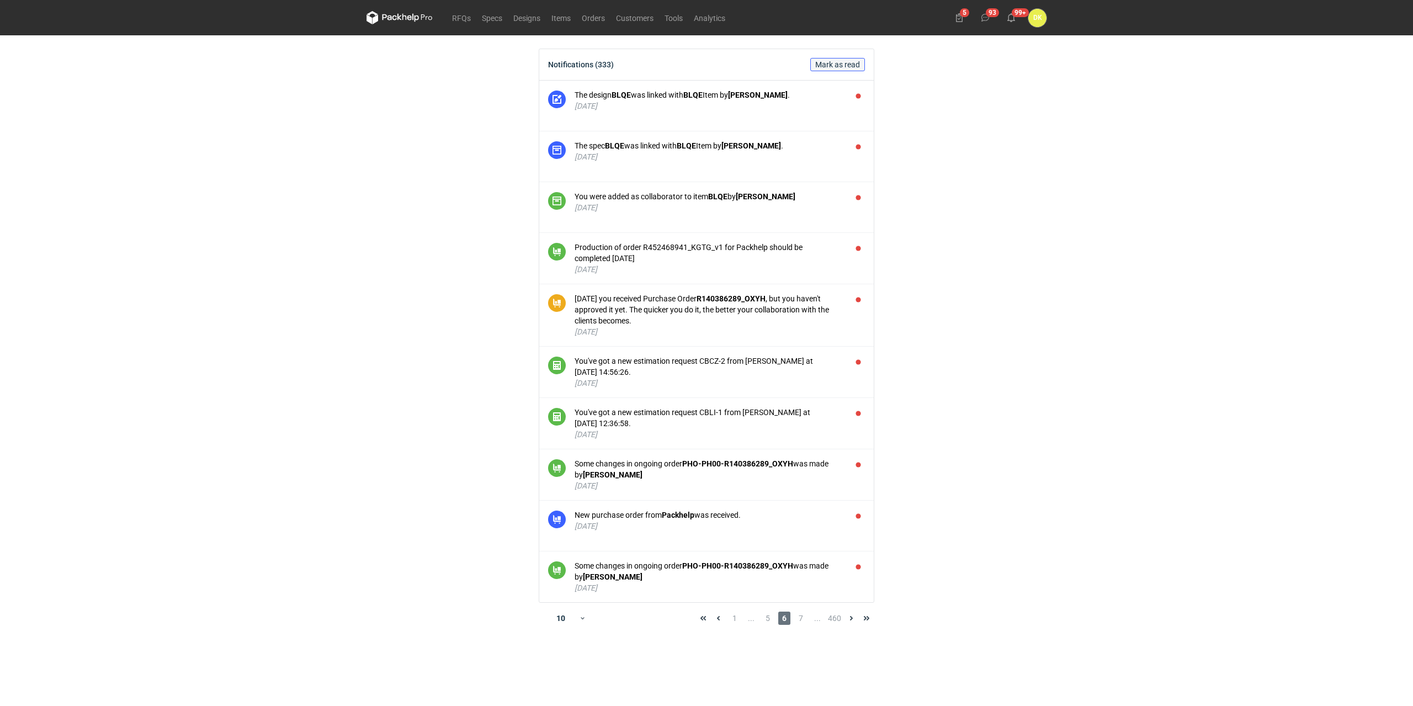
click at [831, 59] on button "Mark as read" at bounding box center [837, 64] width 55 height 13
click at [799, 614] on span "7" at bounding box center [801, 618] width 12 height 13
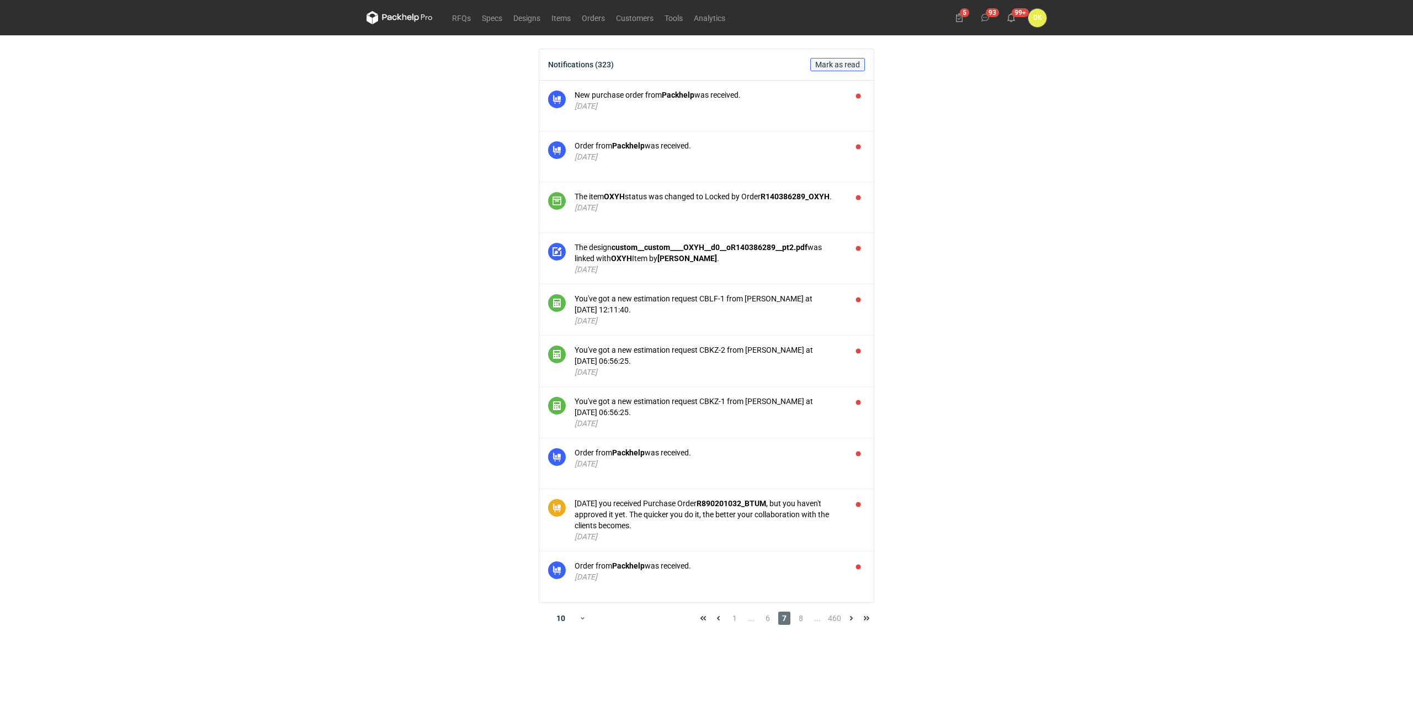
click at [857, 65] on span "Mark as read" at bounding box center [837, 65] width 45 height 8
click at [799, 622] on span "8" at bounding box center [801, 618] width 12 height 13
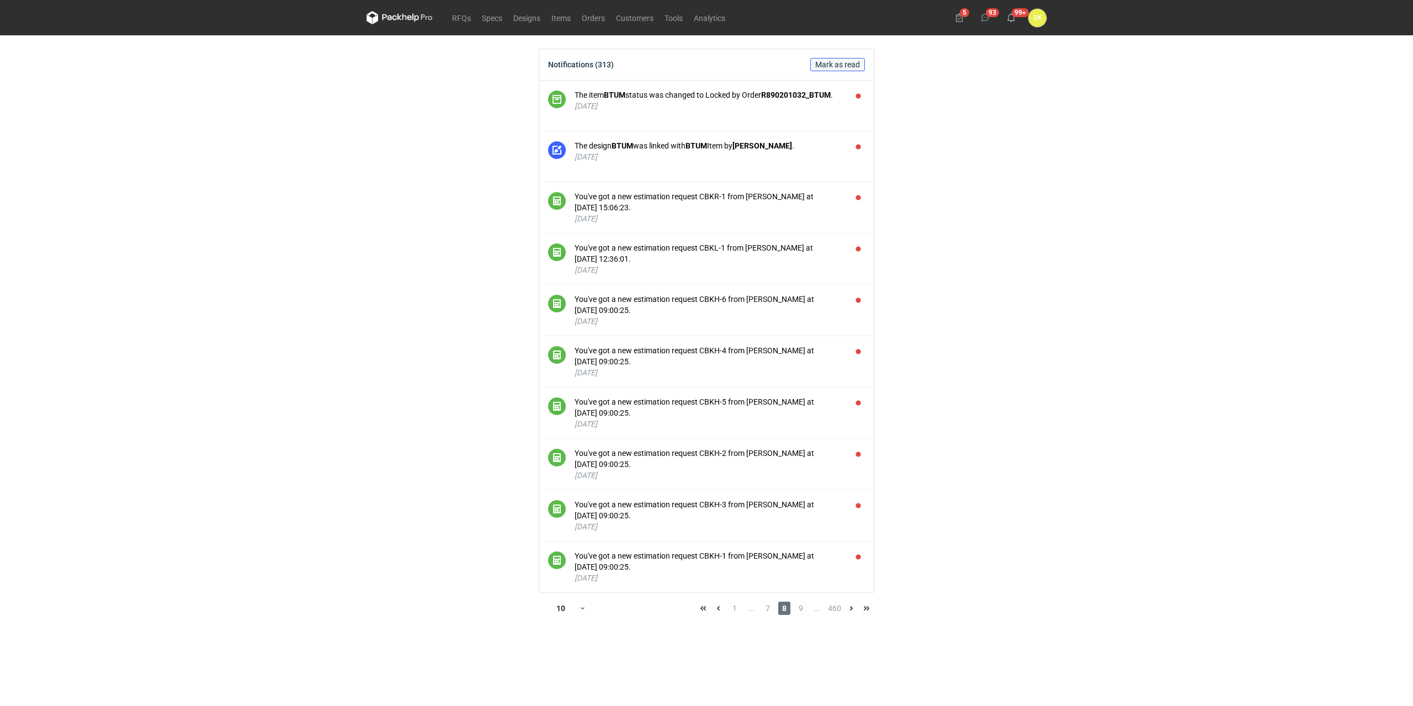
click at [841, 65] on span "Mark as read" at bounding box center [837, 65] width 45 height 8
click at [804, 613] on span "9" at bounding box center [801, 608] width 12 height 13
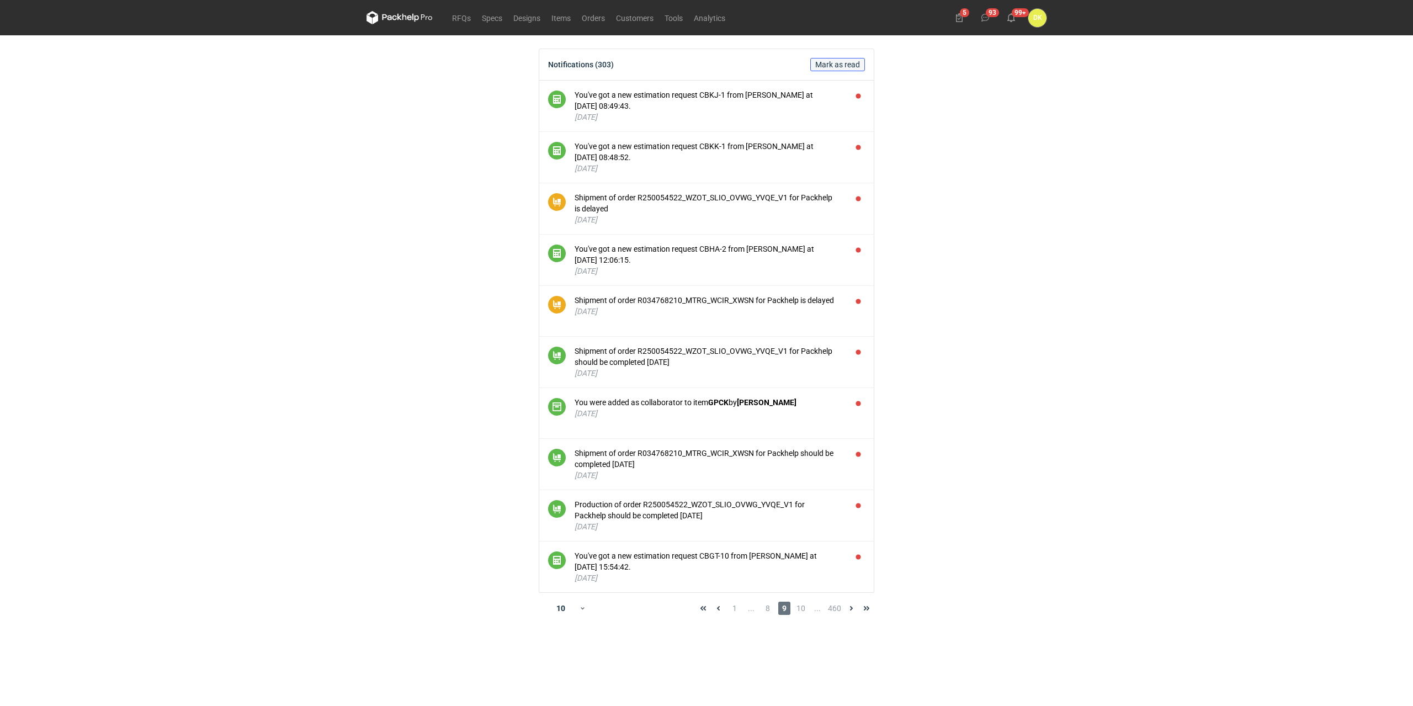
click at [829, 65] on span "Mark as read" at bounding box center [837, 65] width 45 height 8
click at [800, 607] on span "10" at bounding box center [801, 608] width 12 height 13
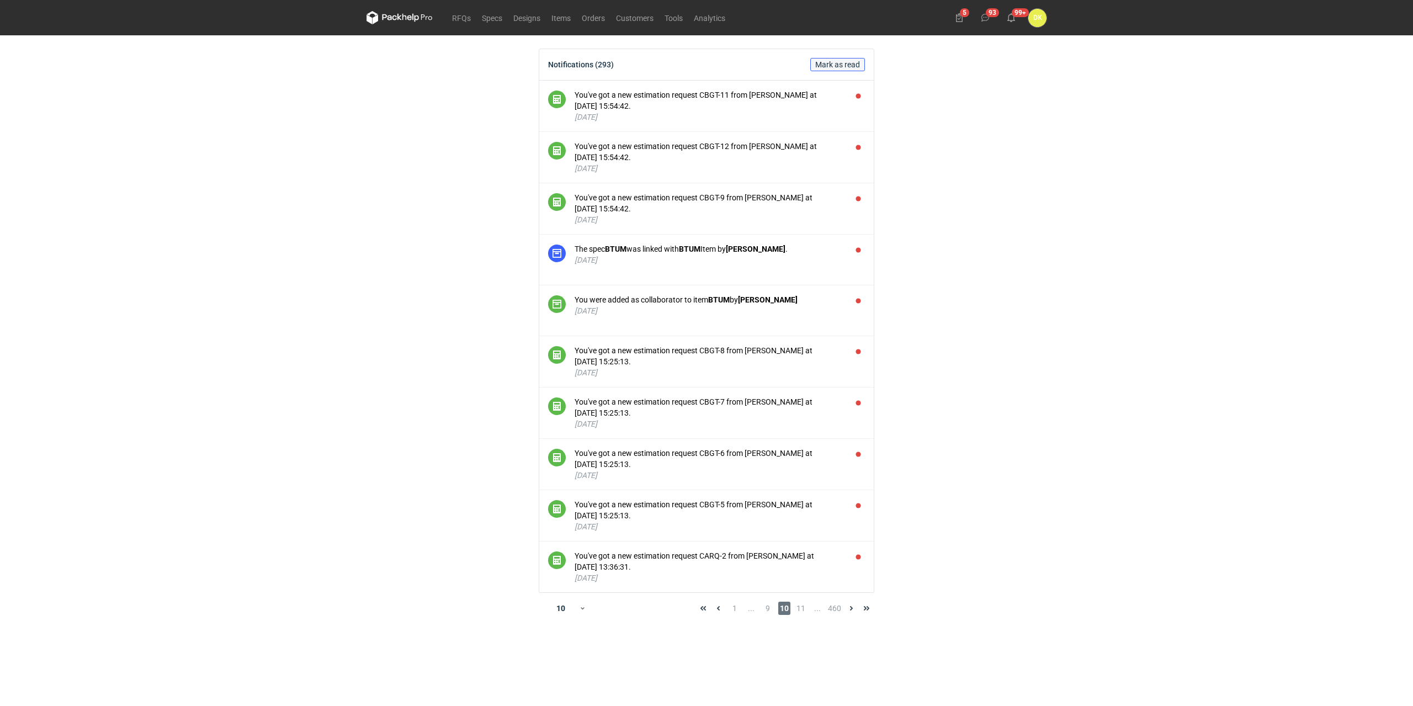
click at [840, 61] on span "Mark as read" at bounding box center [837, 65] width 45 height 8
click at [800, 609] on span "11" at bounding box center [801, 608] width 12 height 13
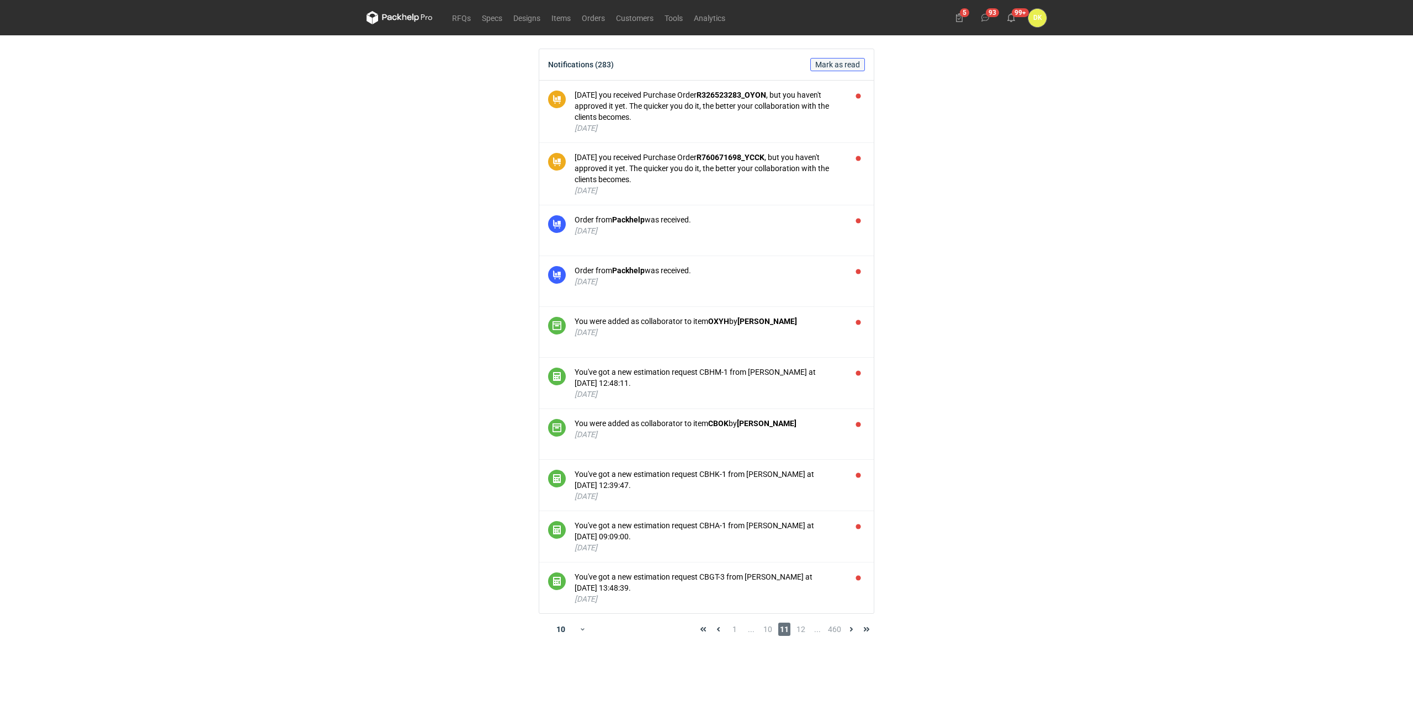
click at [835, 61] on span "Mark as read" at bounding box center [837, 65] width 45 height 8
click at [798, 631] on span "12" at bounding box center [801, 629] width 12 height 13
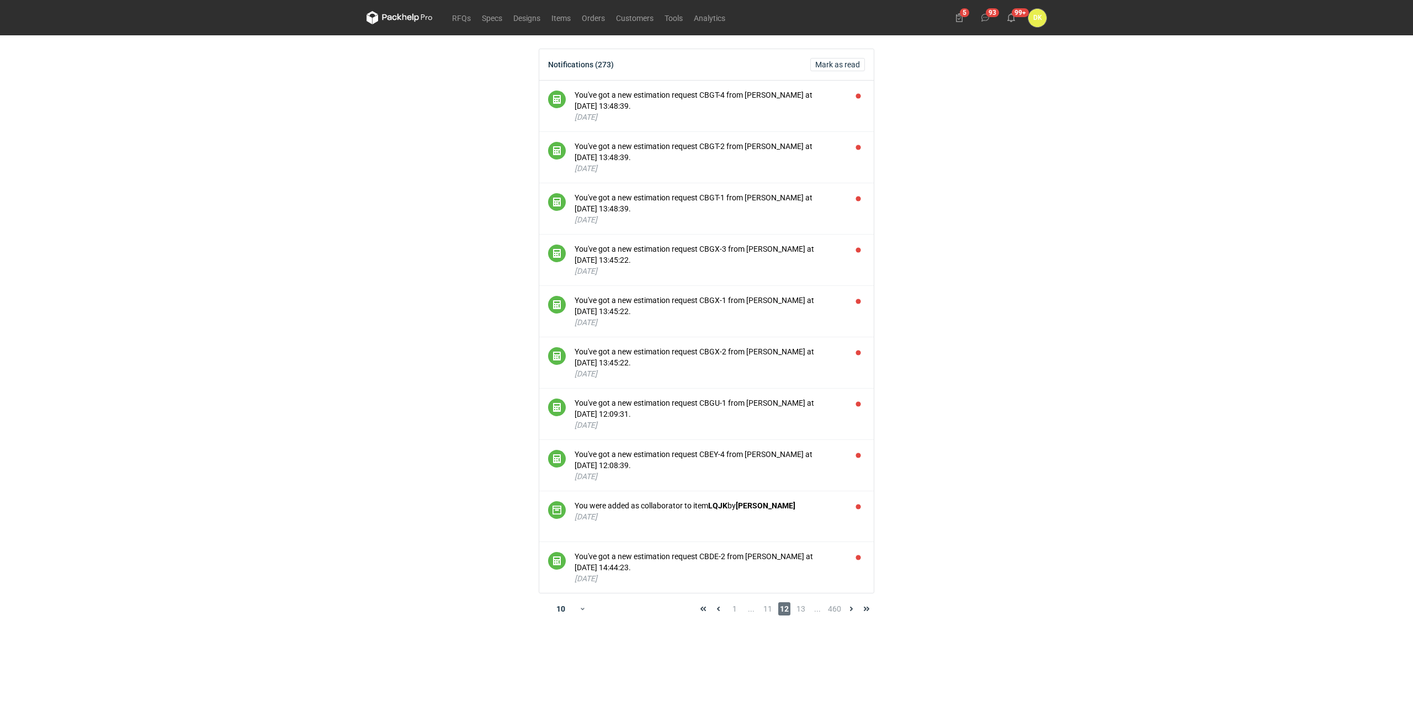
click at [848, 71] on div "Notifications (273) Mark as read" at bounding box center [706, 64] width 334 height 31
click at [849, 64] on span "Mark as read" at bounding box center [837, 65] width 45 height 8
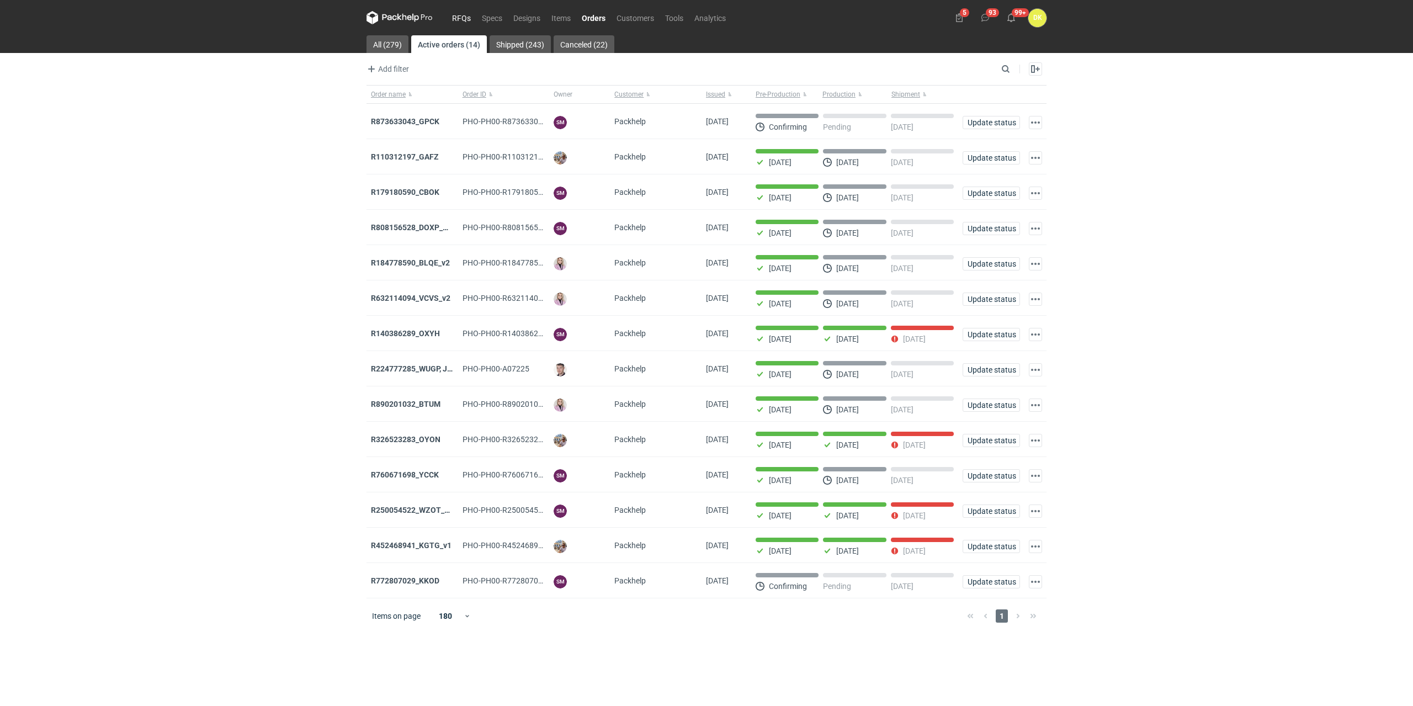
click at [468, 14] on link "RFQs" at bounding box center [462, 17] width 30 height 13
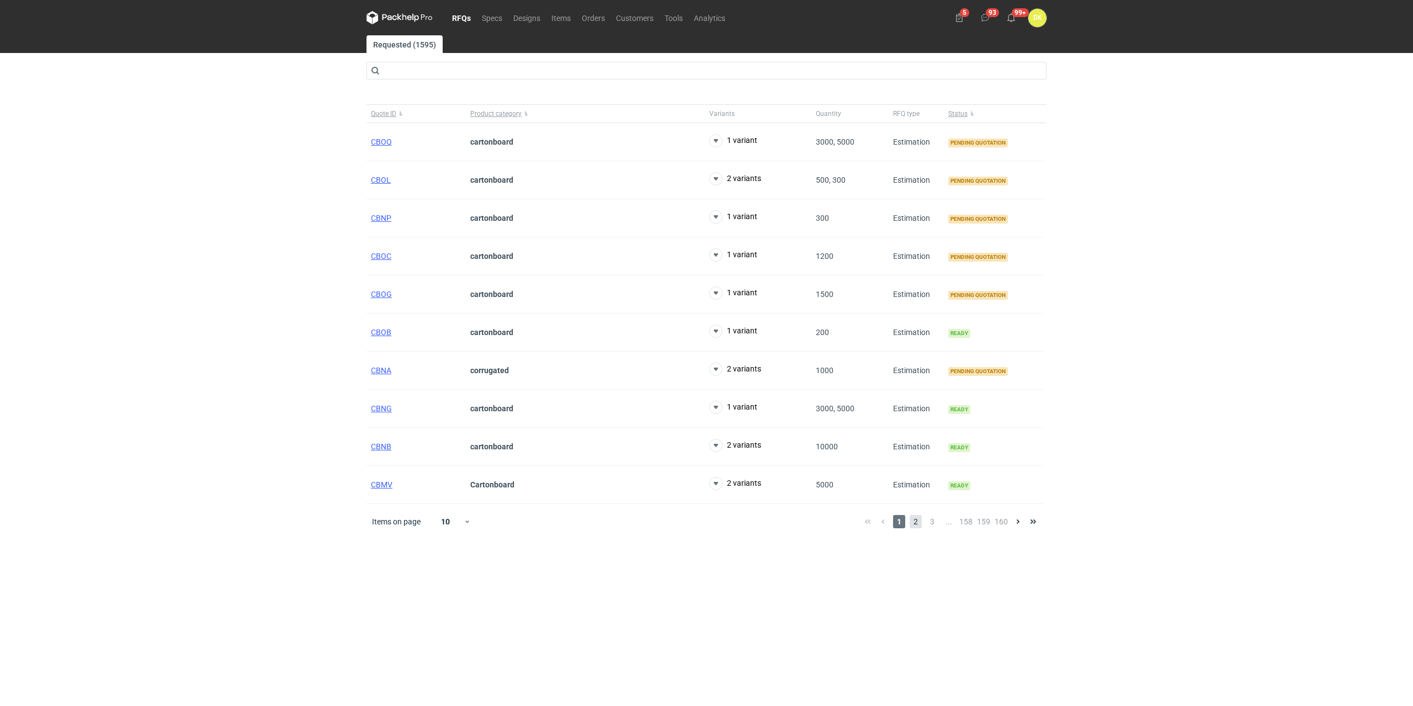
click at [922, 519] on span "2" at bounding box center [916, 521] width 12 height 13
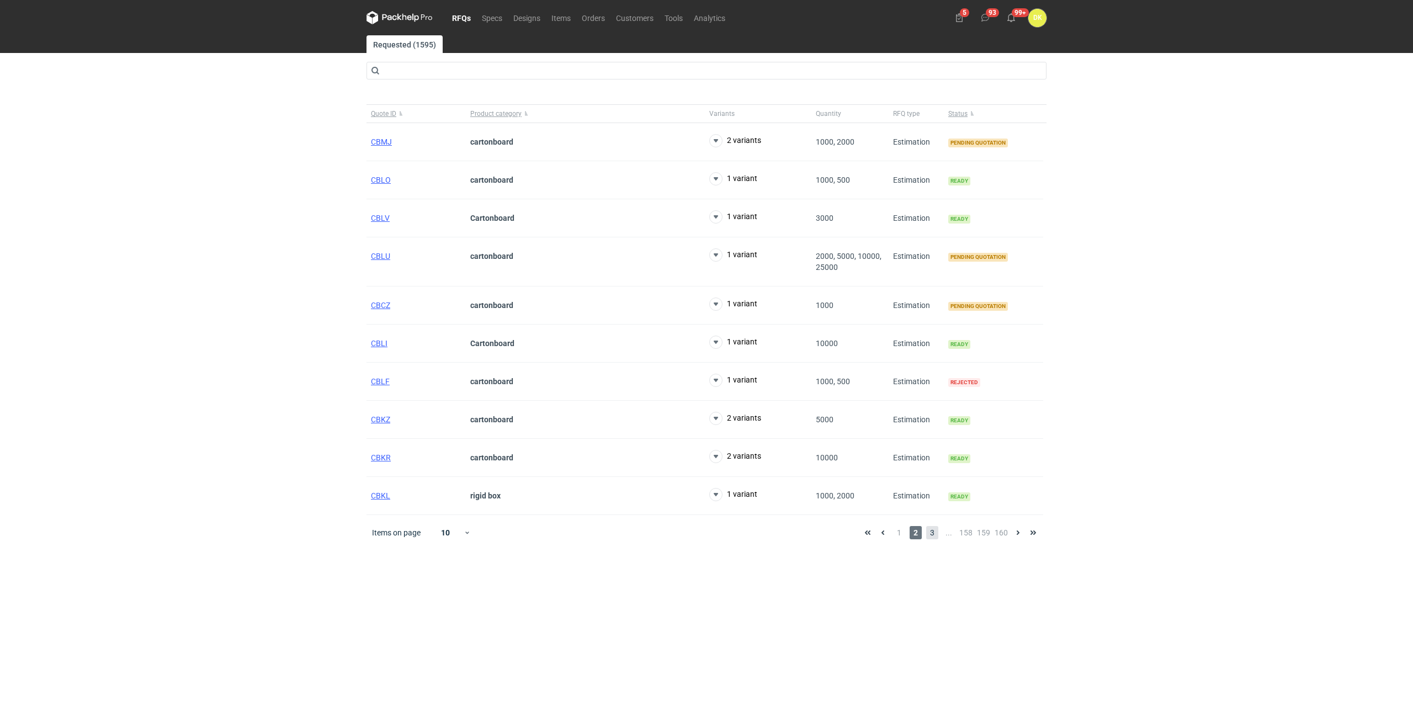
click at [934, 533] on span "3" at bounding box center [932, 532] width 12 height 13
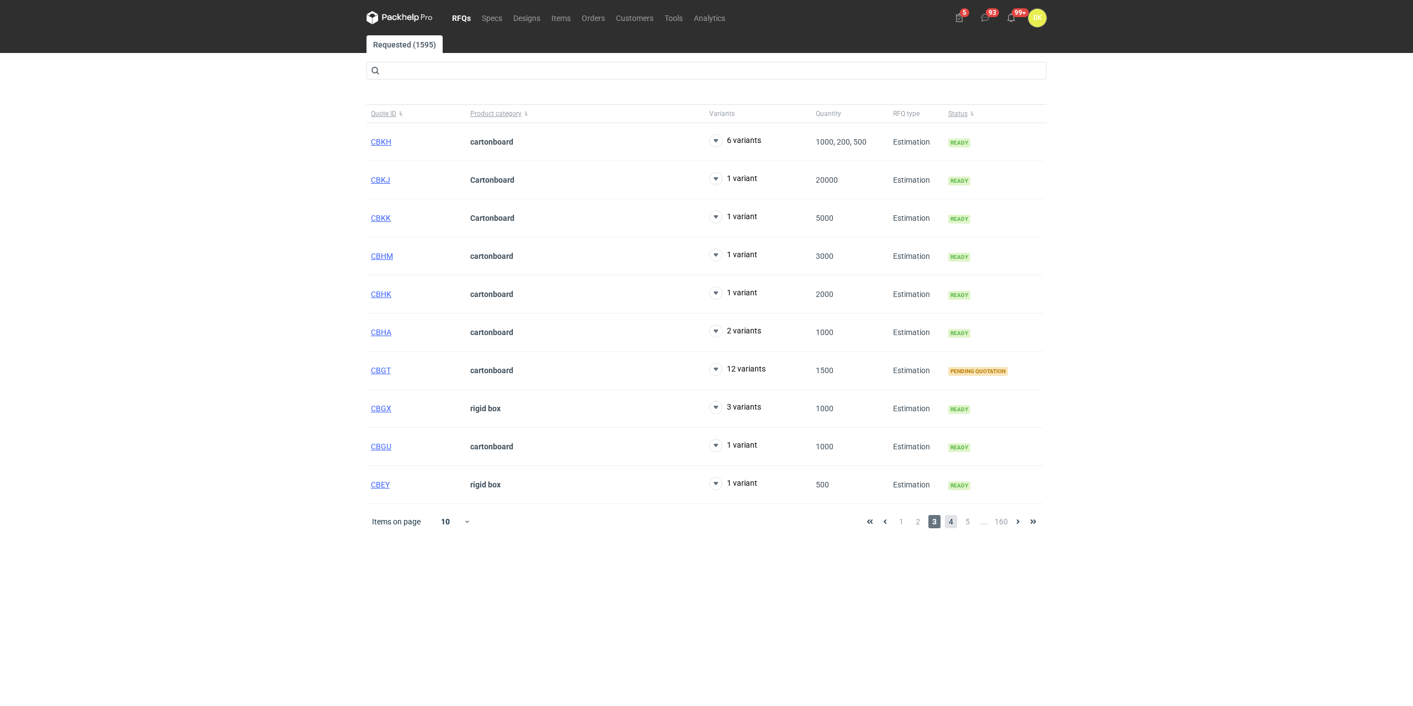
click at [953, 516] on span "4" at bounding box center [951, 521] width 12 height 13
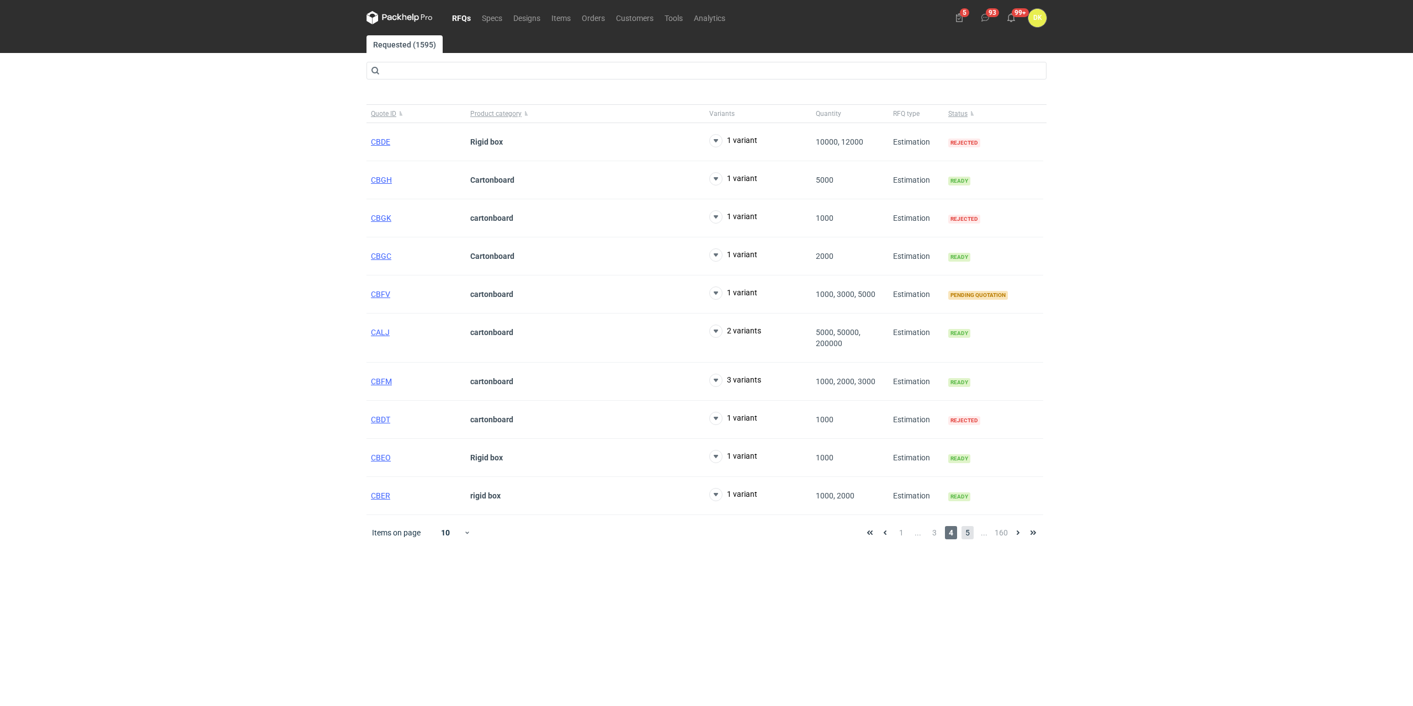
click at [965, 532] on span "5" at bounding box center [968, 532] width 12 height 13
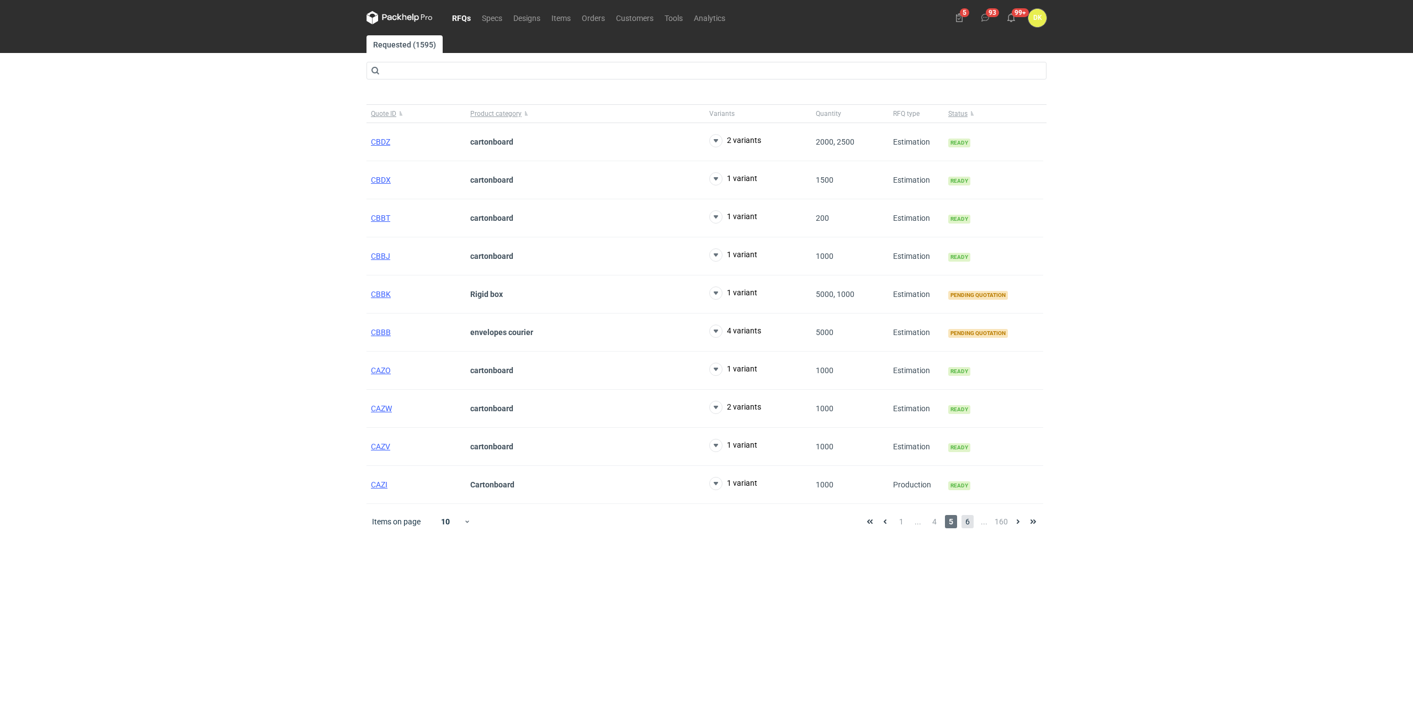
click at [968, 523] on span "6" at bounding box center [968, 521] width 12 height 13
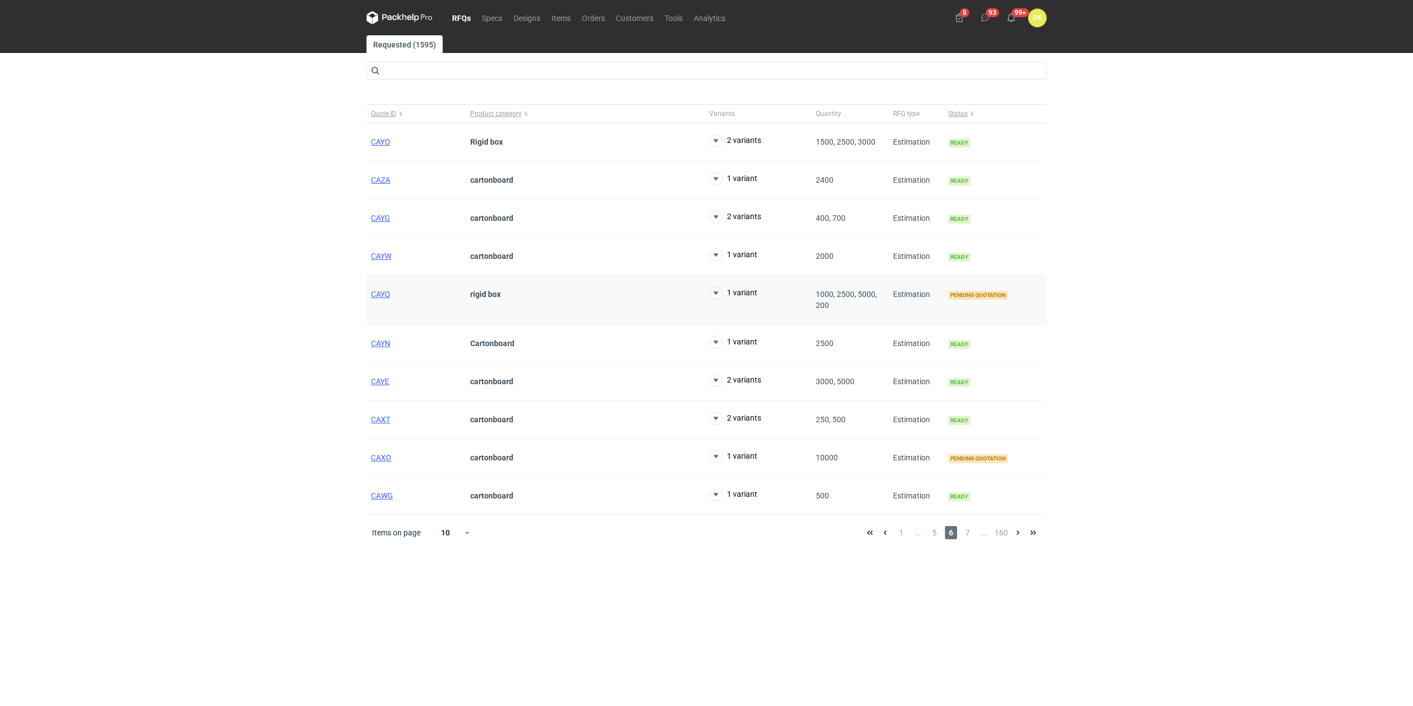
click at [369, 292] on div "CAYQ" at bounding box center [415, 299] width 99 height 49
click at [378, 294] on span "CAYQ" at bounding box center [380, 294] width 19 height 9
click at [971, 533] on span "7" at bounding box center [968, 532] width 12 height 13
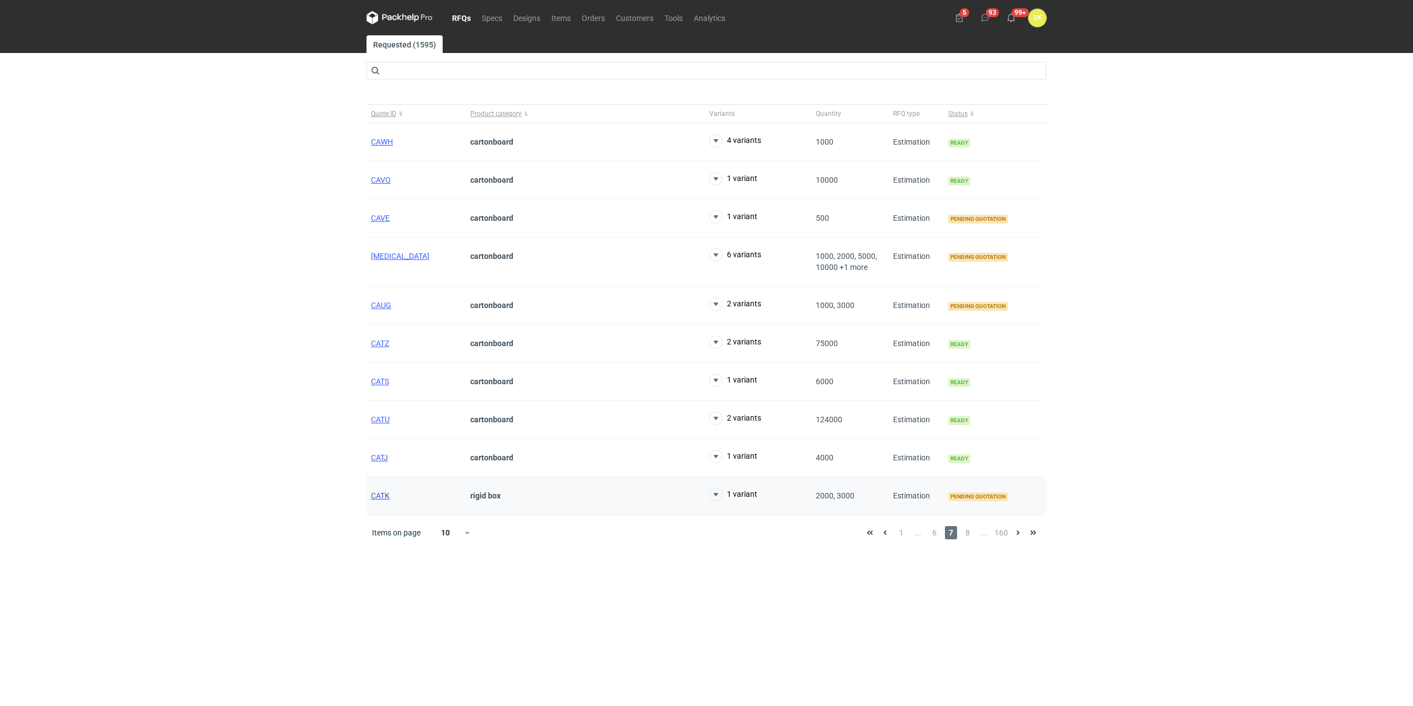
click at [378, 497] on span "CATK" at bounding box center [380, 495] width 19 height 9
click at [963, 529] on span "8" at bounding box center [968, 532] width 12 height 13
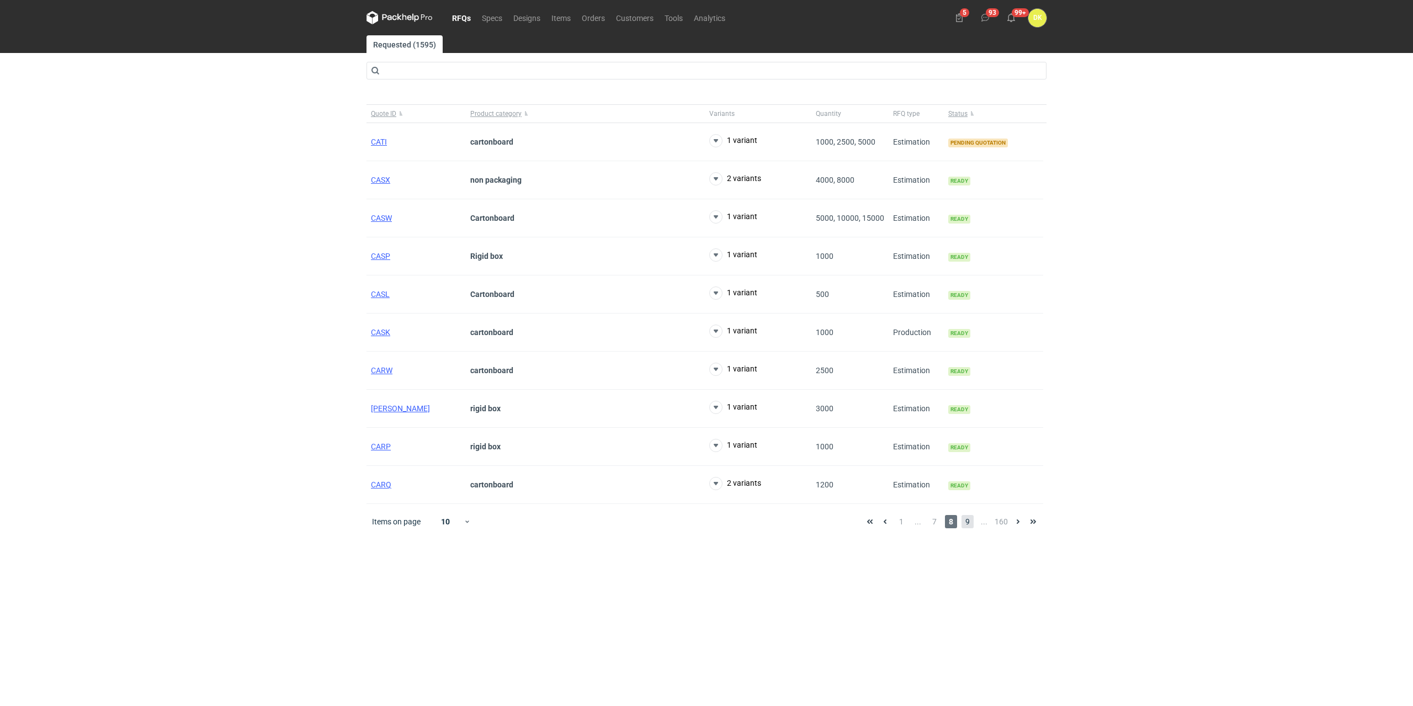
click at [966, 525] on span "9" at bounding box center [968, 521] width 12 height 13
click at [965, 522] on span "10" at bounding box center [968, 521] width 12 height 13
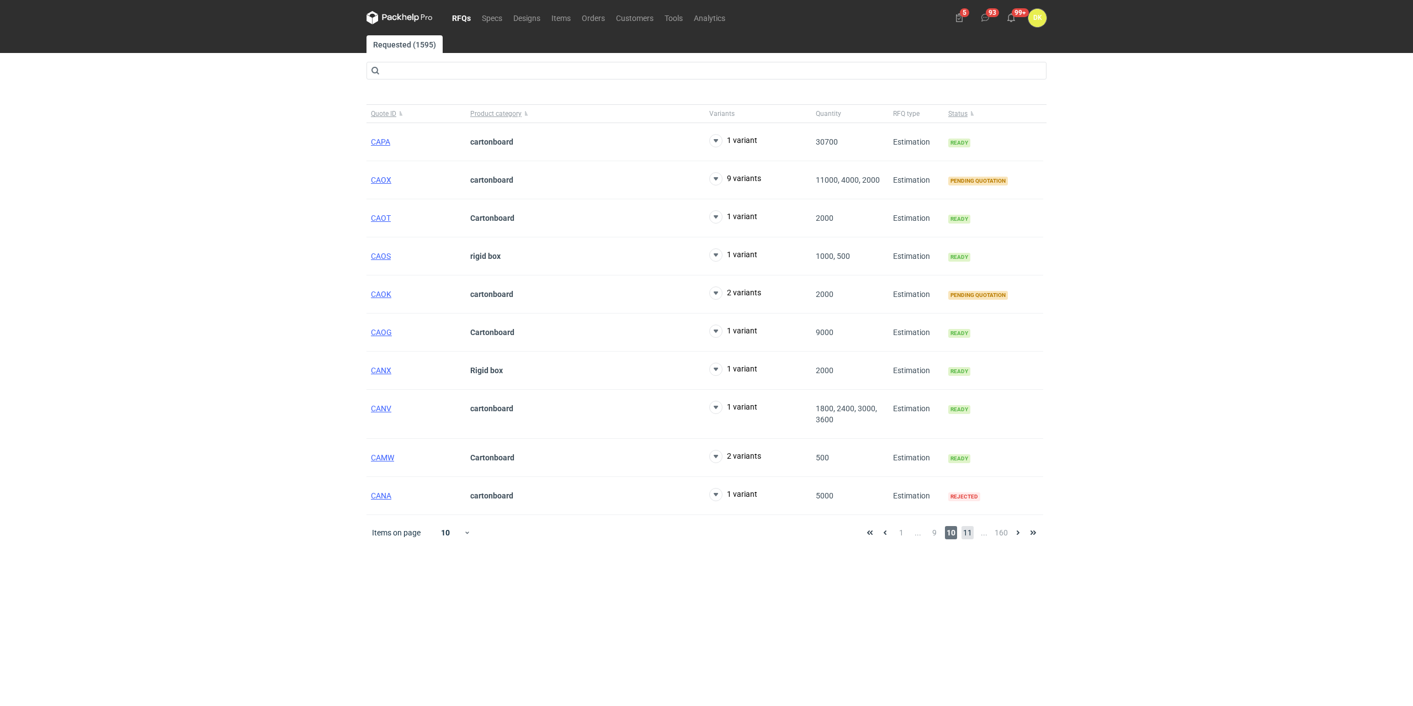
click at [964, 527] on span "11" at bounding box center [968, 532] width 12 height 13
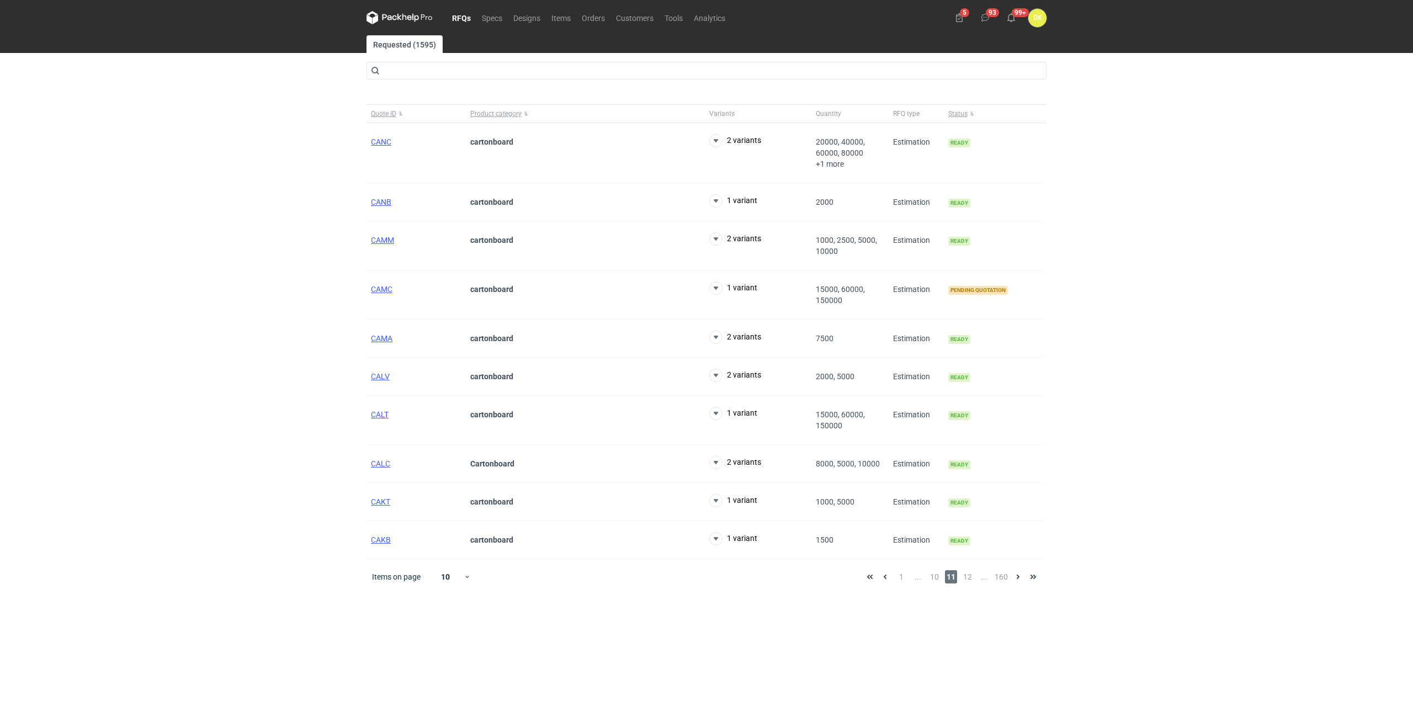
click at [464, 17] on link "RFQs" at bounding box center [462, 17] width 30 height 13
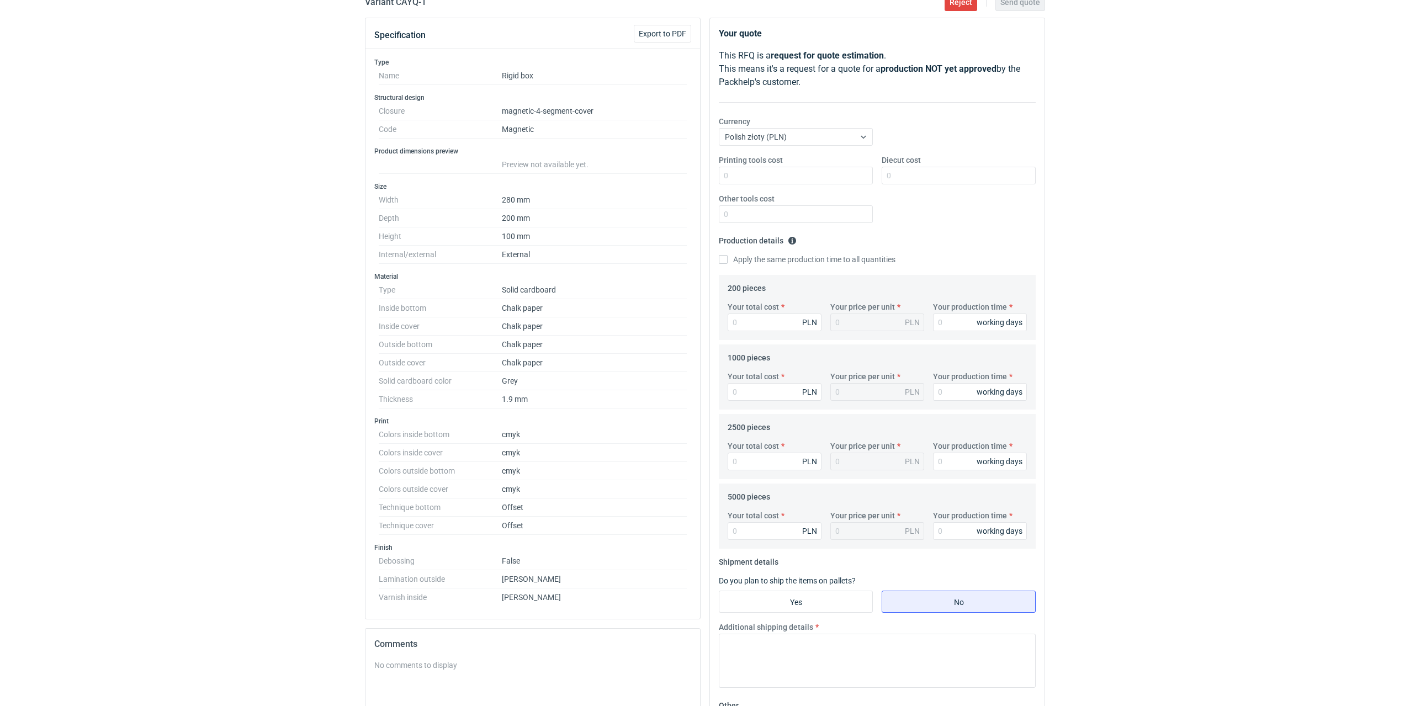
scroll to position [20, 0]
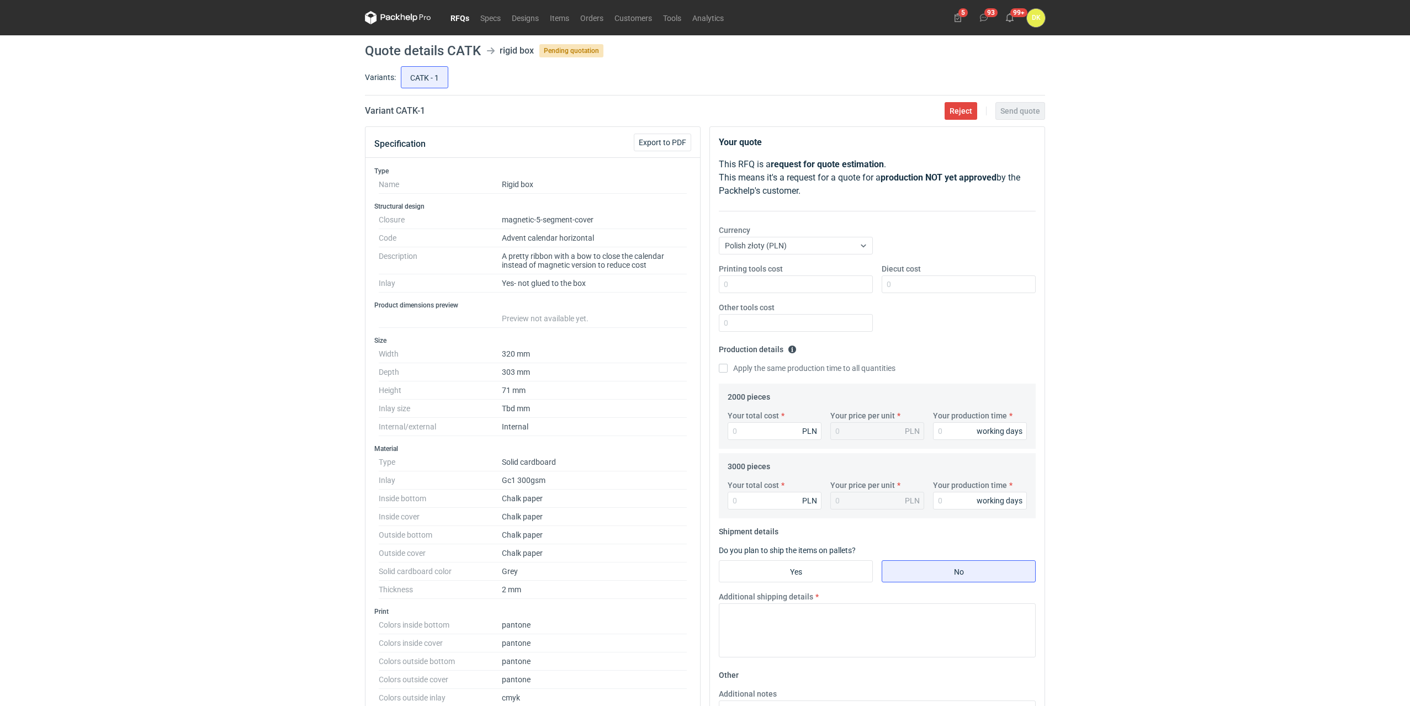
click at [452, 14] on link "RFQs" at bounding box center [460, 17] width 30 height 13
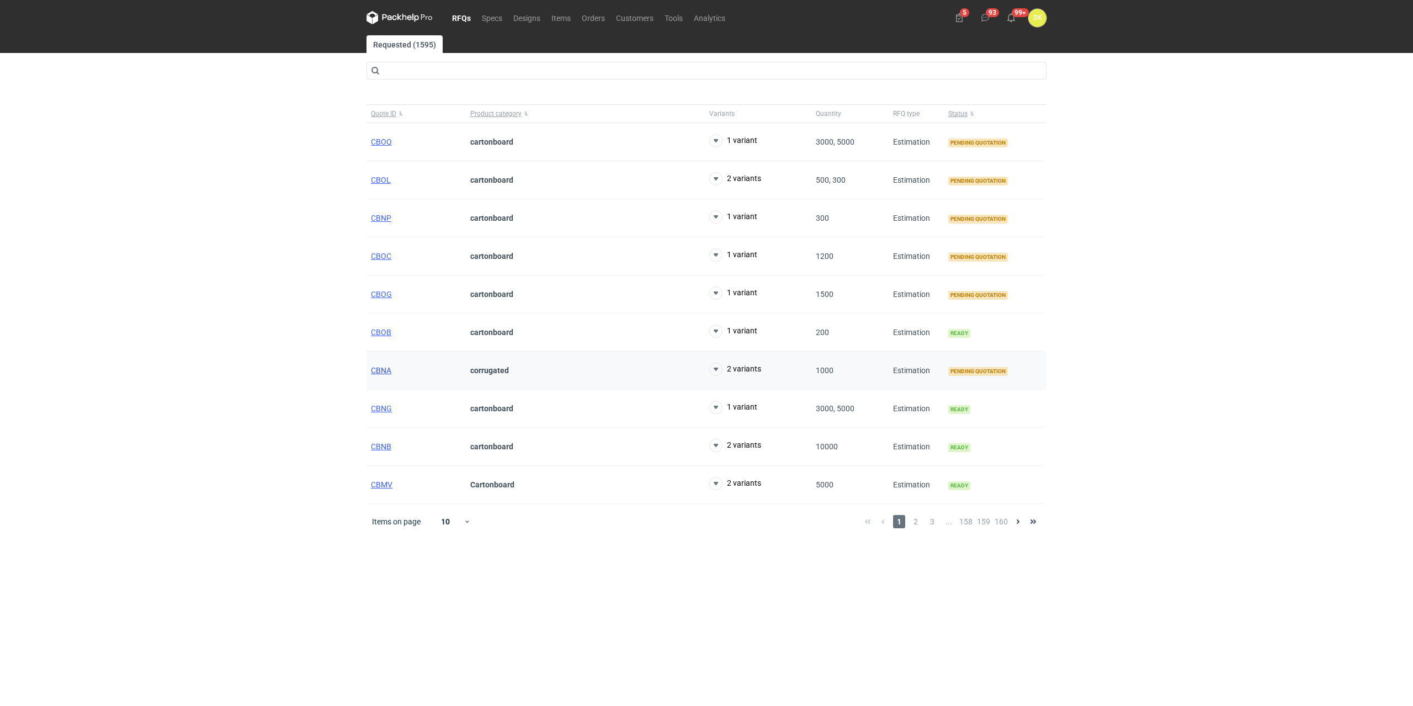
click at [388, 369] on span "CBNA" at bounding box center [381, 370] width 20 height 9
click at [932, 516] on span "3" at bounding box center [932, 521] width 12 height 13
click at [950, 518] on span "4" at bounding box center [951, 521] width 12 height 13
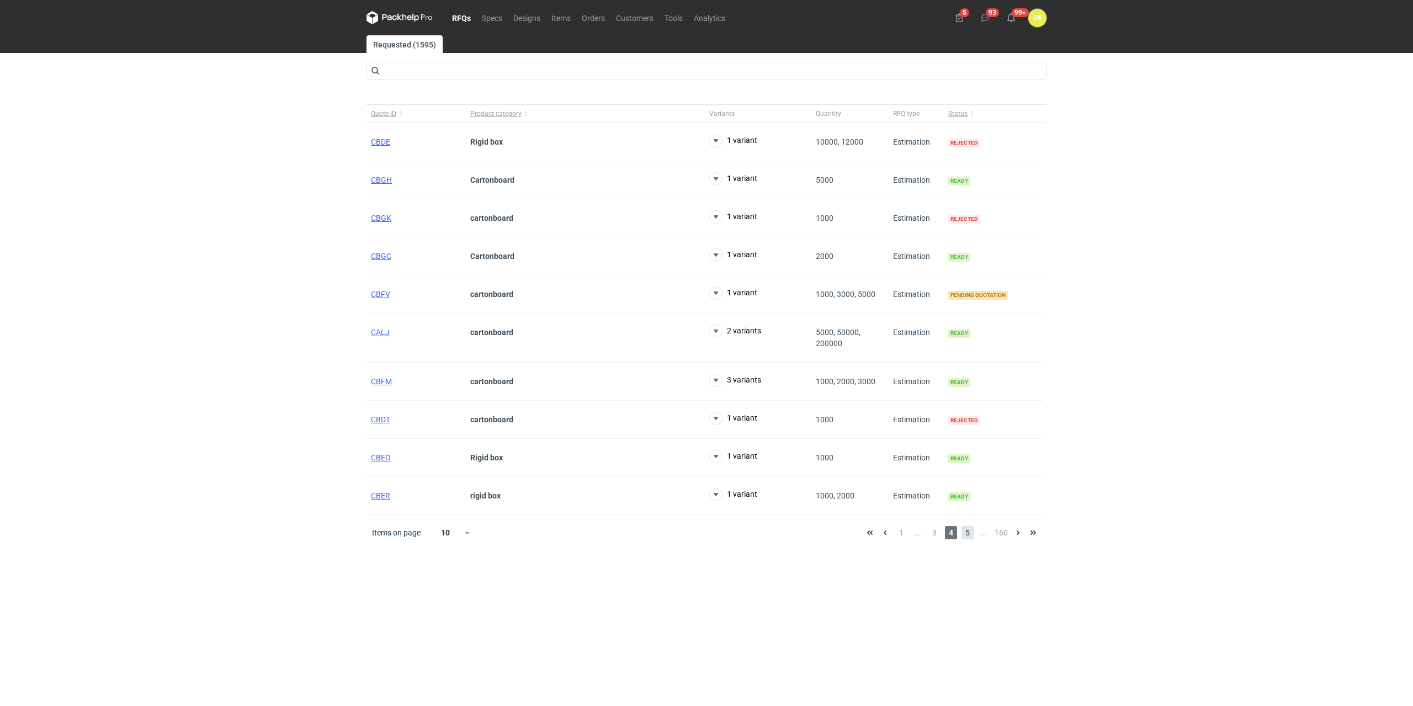
click at [968, 533] on span "5" at bounding box center [968, 532] width 12 height 13
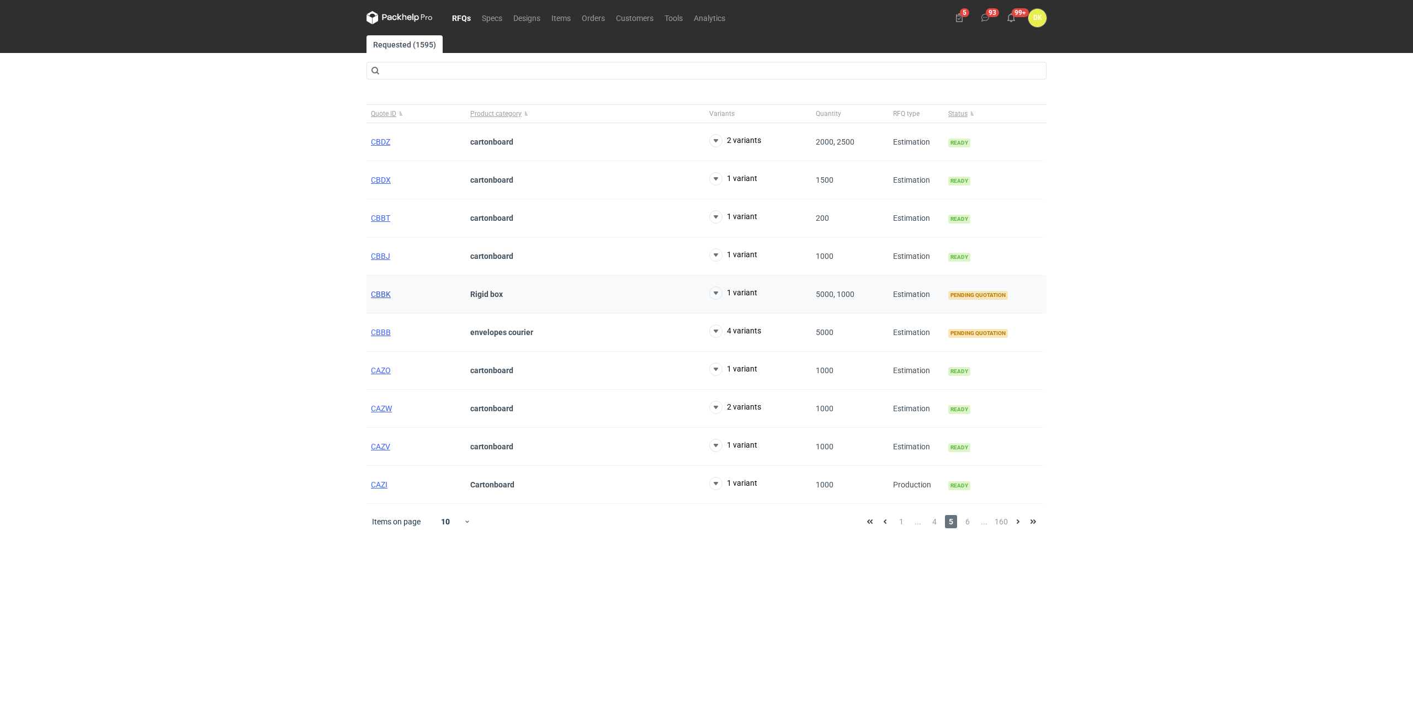
click at [383, 293] on span "CBBK" at bounding box center [381, 294] width 20 height 9
click at [971, 523] on span "6" at bounding box center [968, 521] width 12 height 13
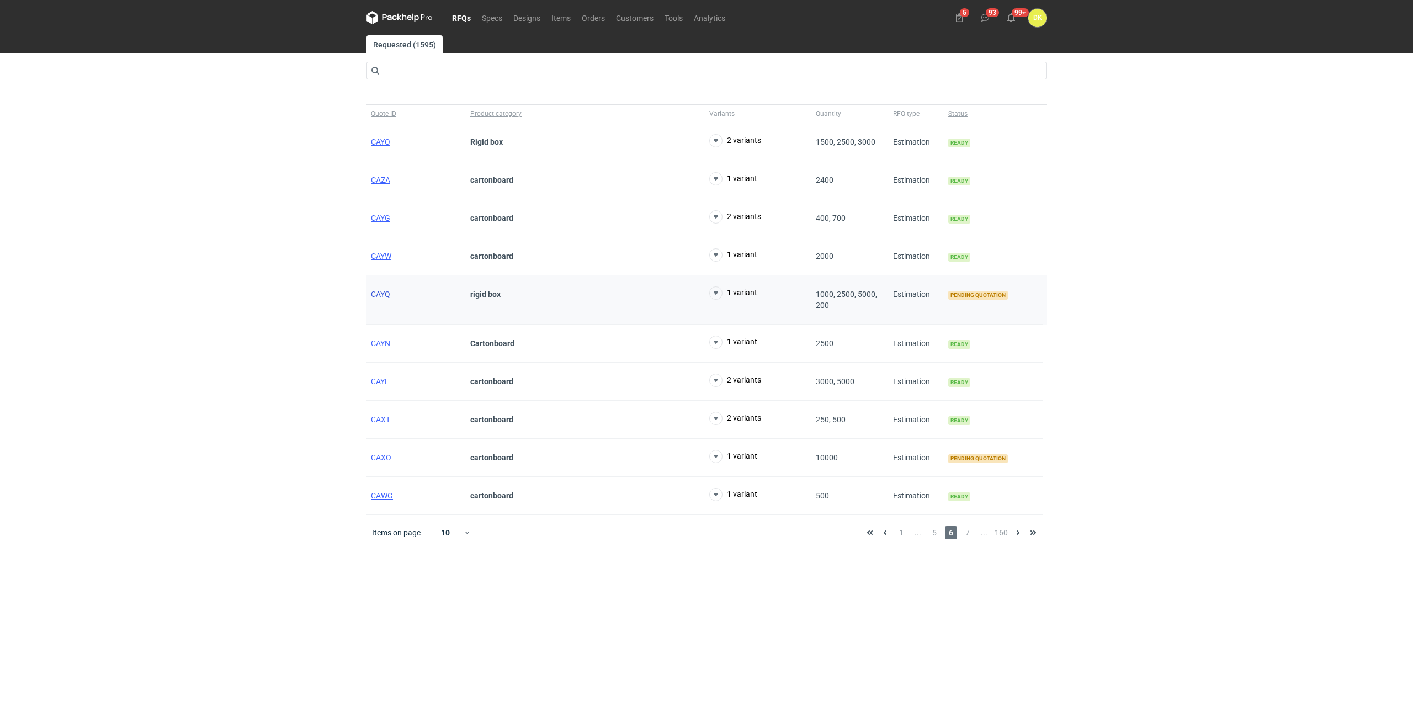
click at [377, 295] on span "CAYQ" at bounding box center [380, 294] width 19 height 9
click at [968, 534] on span "7" at bounding box center [968, 532] width 12 height 13
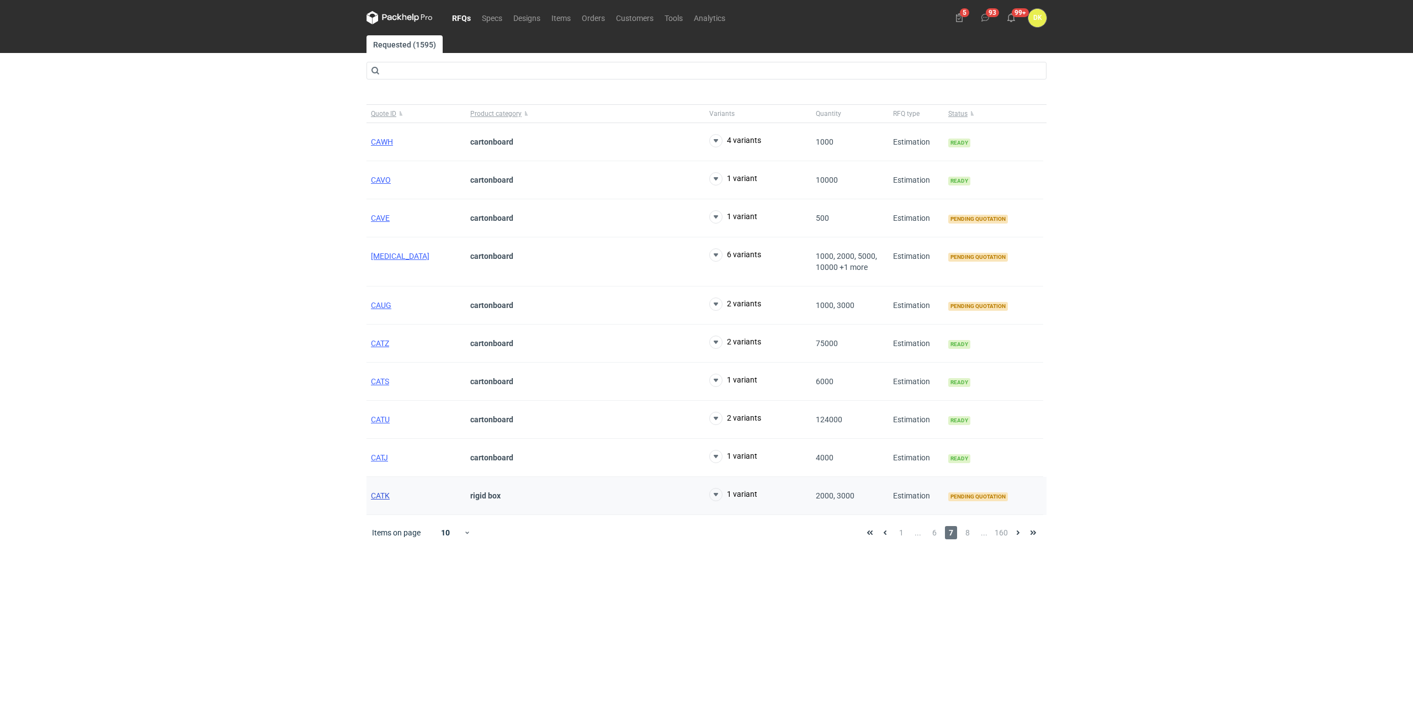
click at [386, 494] on span "CATK" at bounding box center [380, 495] width 19 height 9
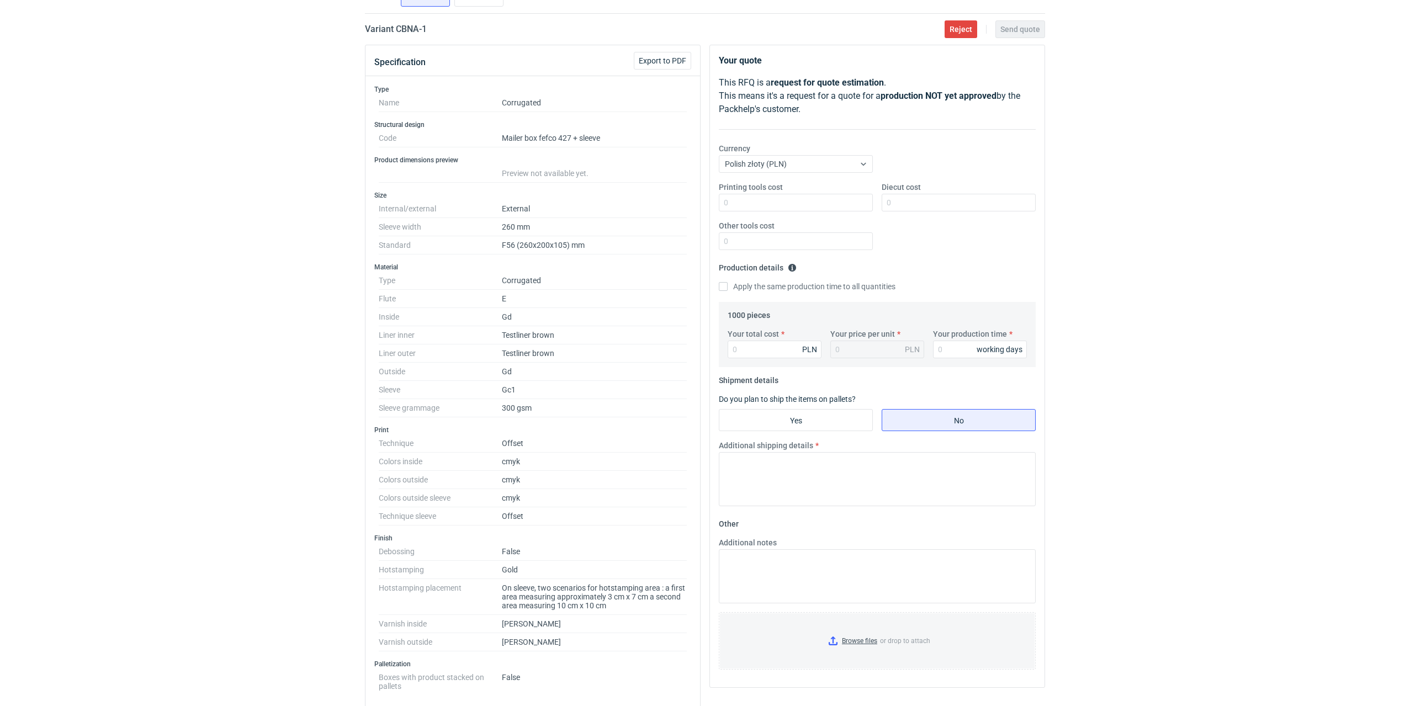
scroll to position [192, 0]
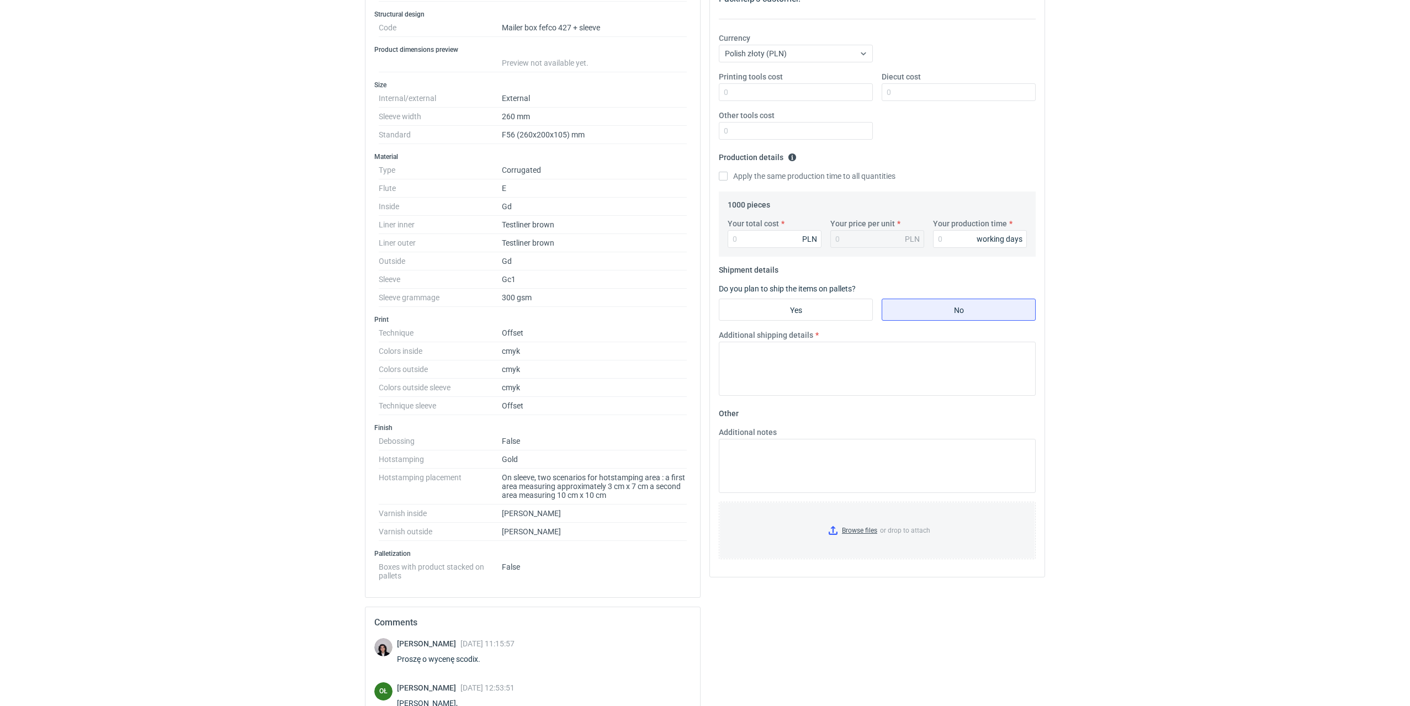
click at [395, 572] on dt "Boxes with product stacked on pallets" at bounding box center [440, 569] width 123 height 22
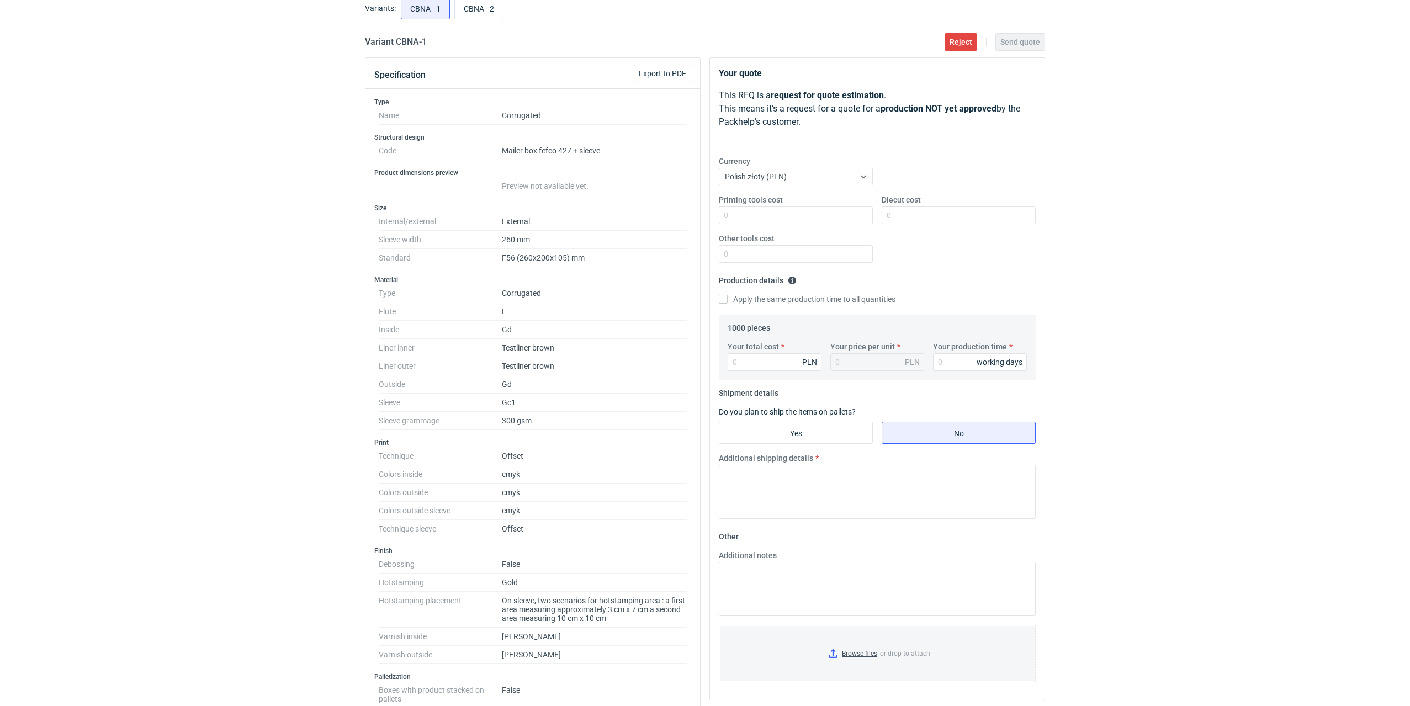
scroll to position [0, 0]
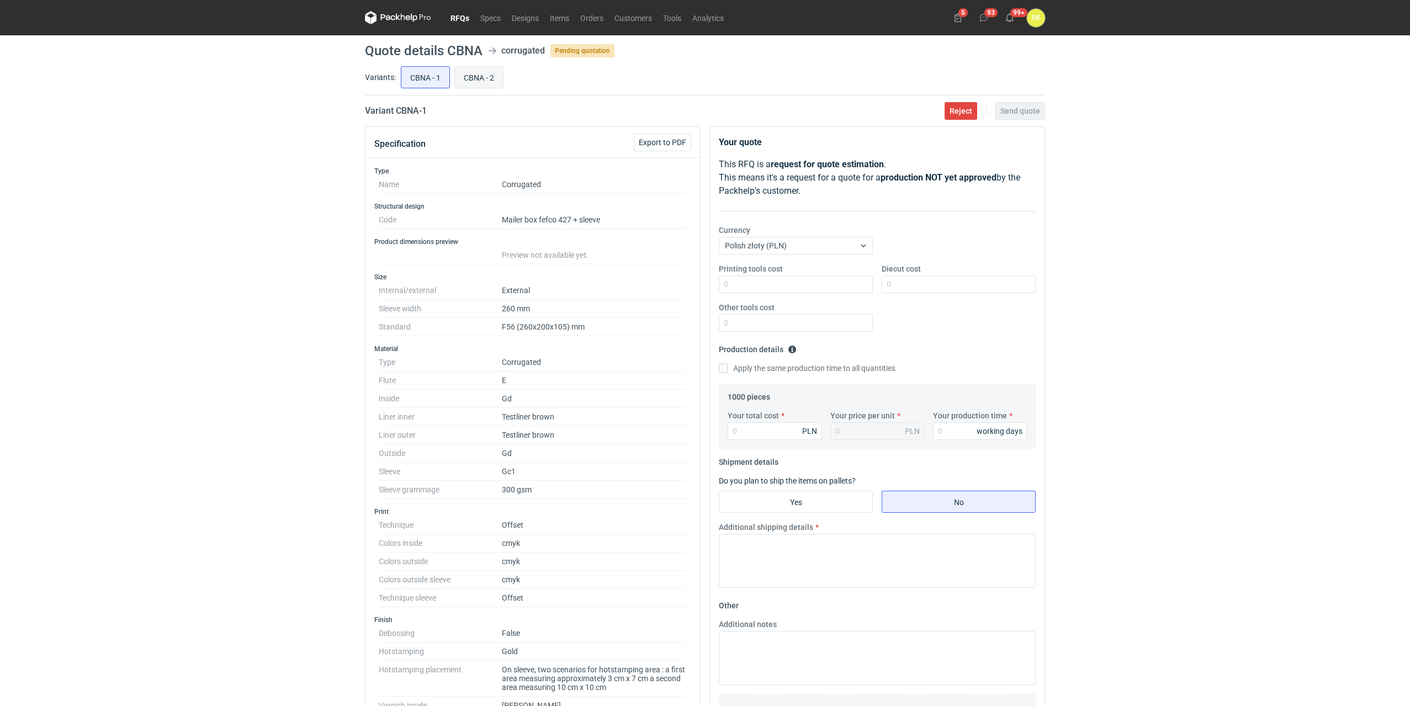
click at [476, 73] on input "CBNA - 2" at bounding box center [479, 77] width 48 height 21
radio input "true"
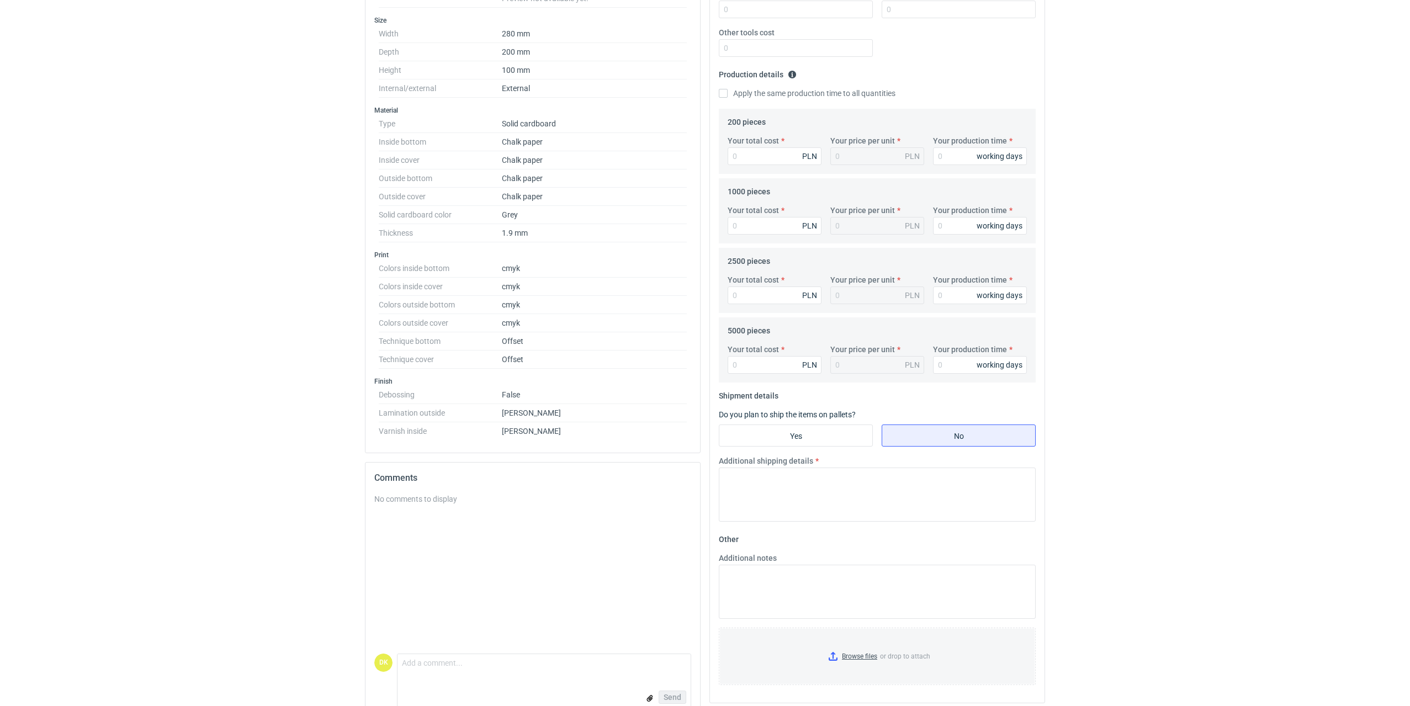
scroll to position [276, 0]
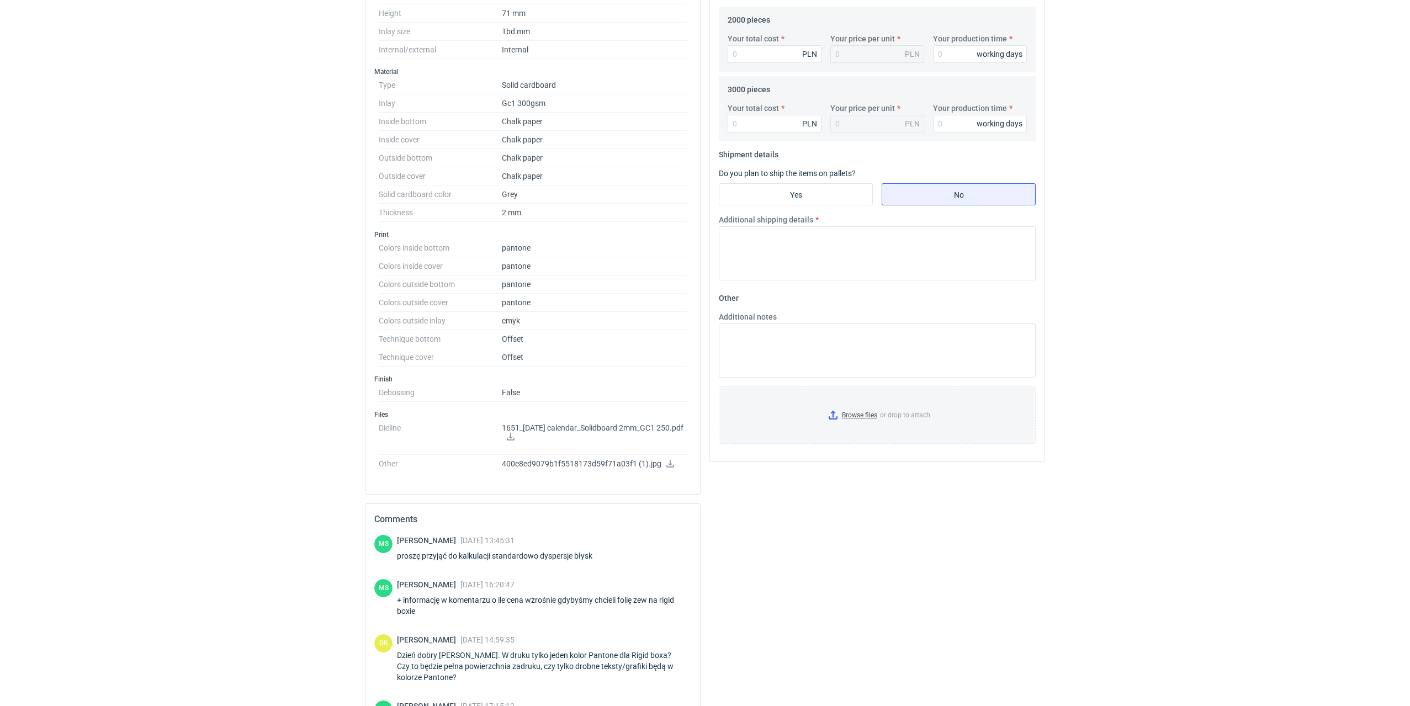
scroll to position [489, 0]
